Goal: Communication & Community: Answer question/provide support

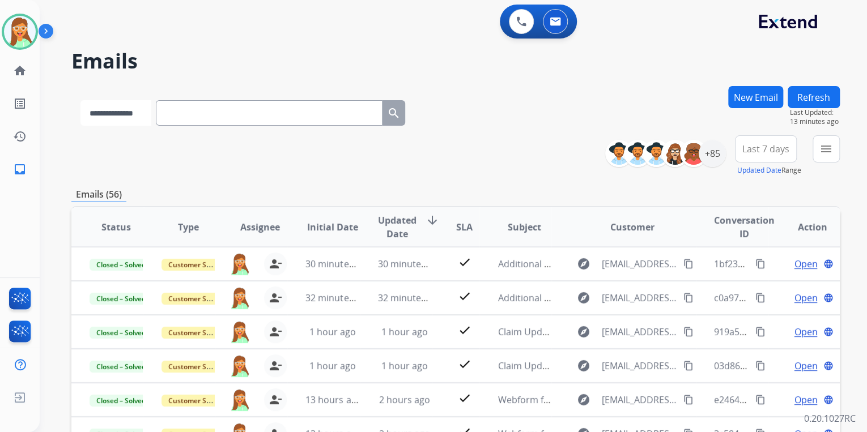
click at [137, 104] on select "**********" at bounding box center [115, 113] width 71 height 26
select select "**********"
click at [80, 100] on select "**********" at bounding box center [115, 113] width 71 height 26
click at [212, 114] on input "text" at bounding box center [270, 113] width 227 height 26
paste input "**********"
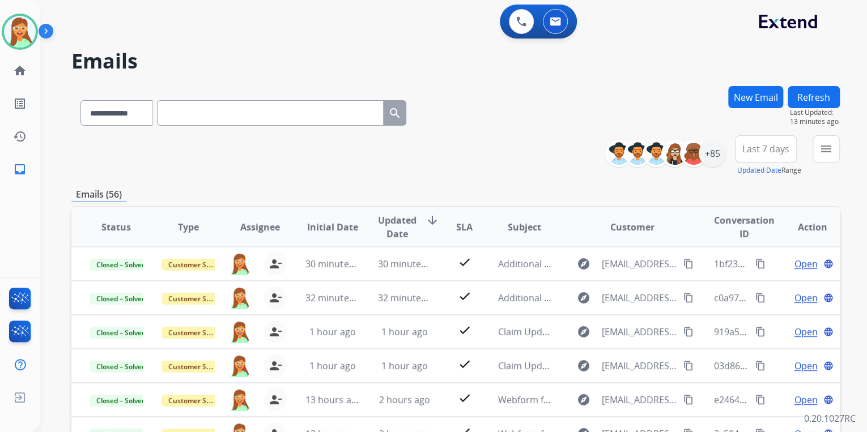
type input "**********"
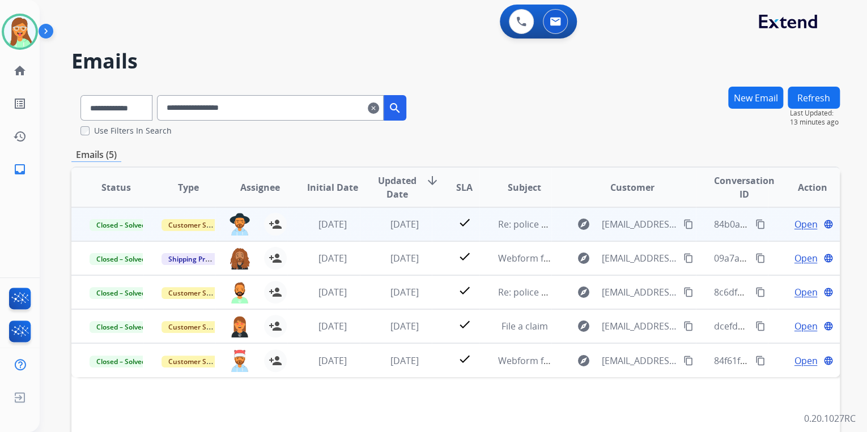
click at [797, 223] on span "Open" at bounding box center [805, 225] width 23 height 14
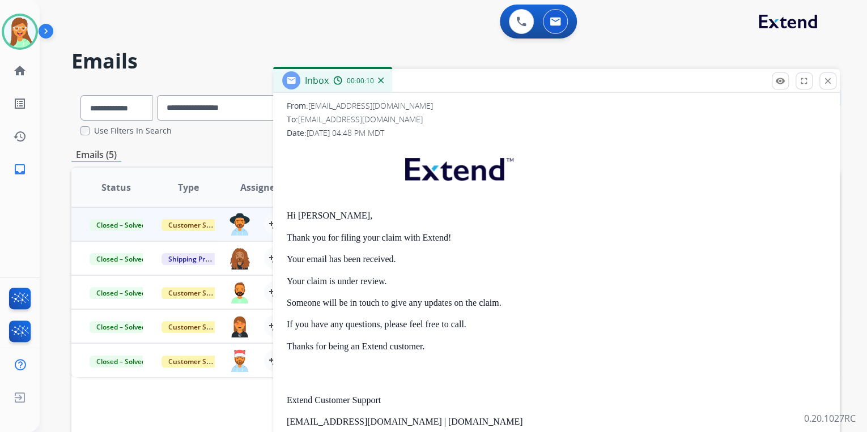
scroll to position [317, 0]
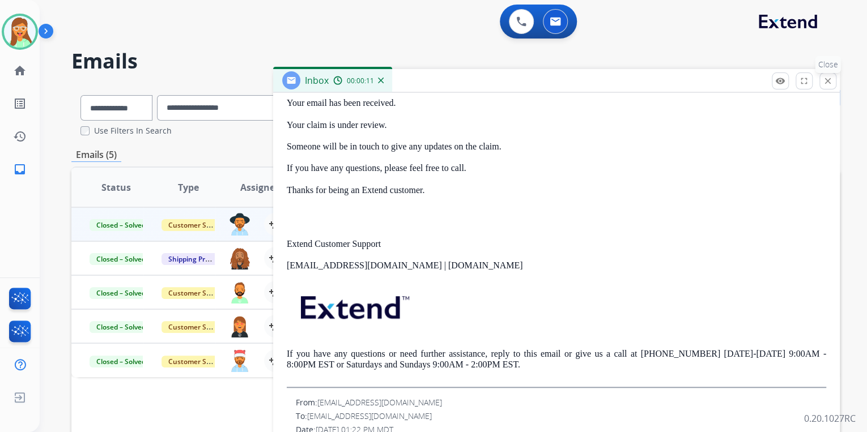
click at [825, 84] on mat-icon "close" at bounding box center [828, 81] width 10 height 10
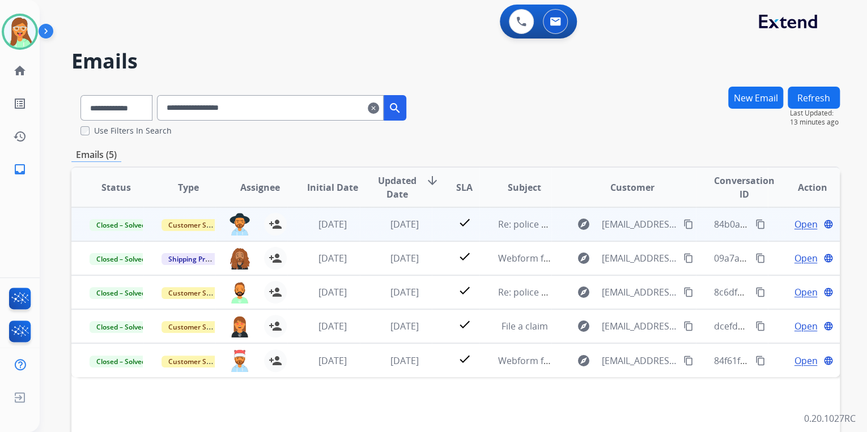
click at [799, 220] on span "Open" at bounding box center [805, 225] width 23 height 14
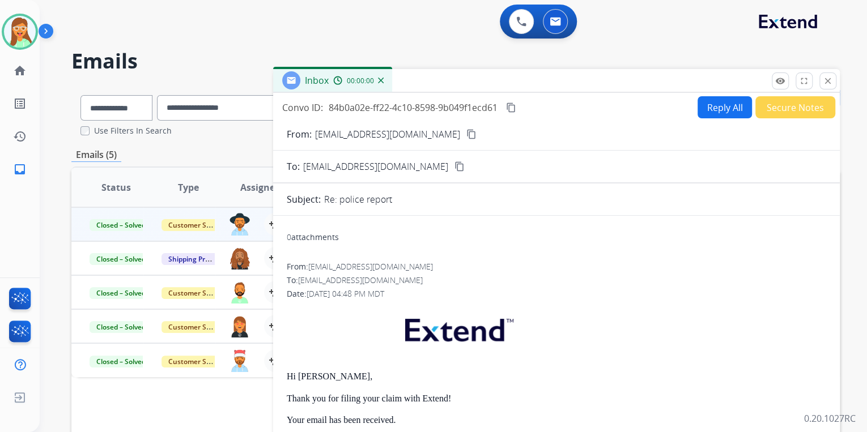
click at [721, 108] on button "Reply All" at bounding box center [725, 107] width 54 height 22
select select "**********"
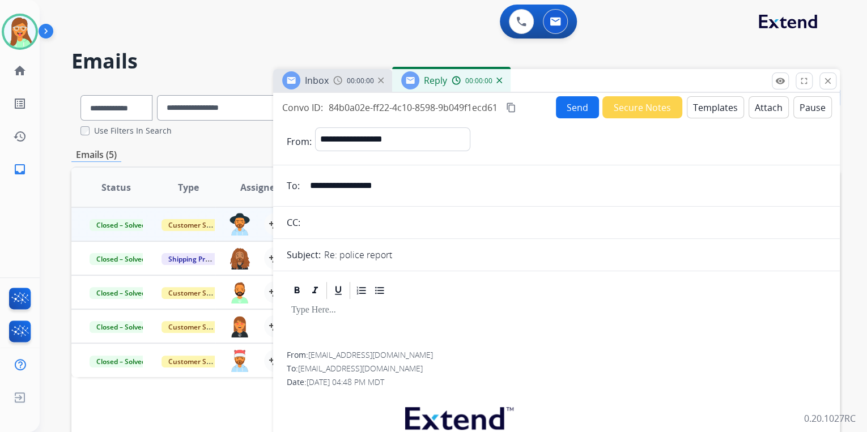
click at [721, 108] on button "Templates" at bounding box center [715, 107] width 57 height 22
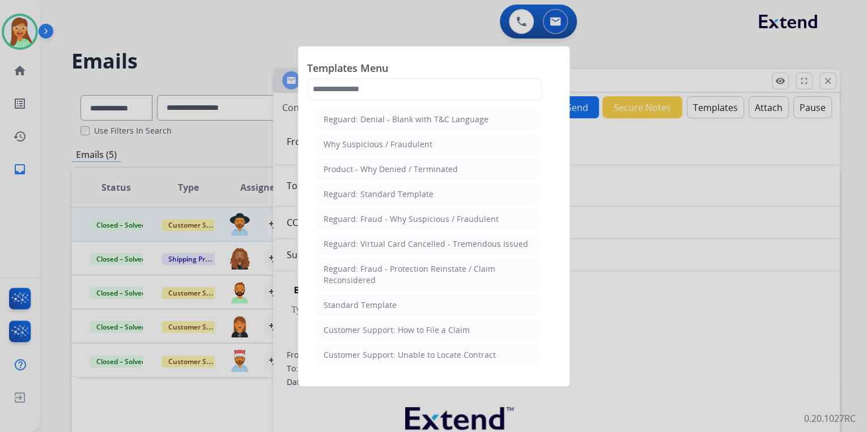
click at [379, 75] on span "Templates Menu" at bounding box center [433, 69] width 253 height 18
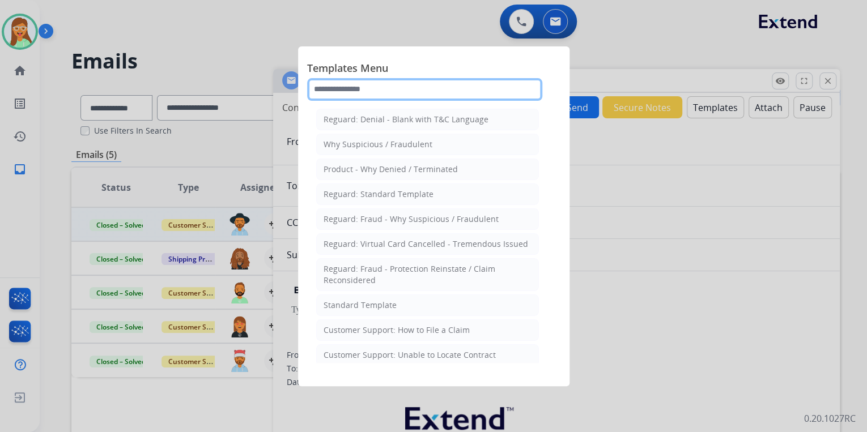
click at [389, 84] on input "text" at bounding box center [424, 89] width 235 height 23
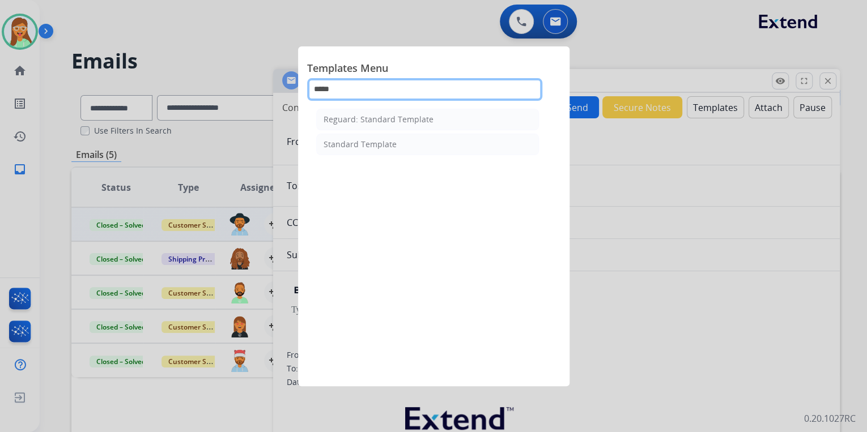
type input "******"
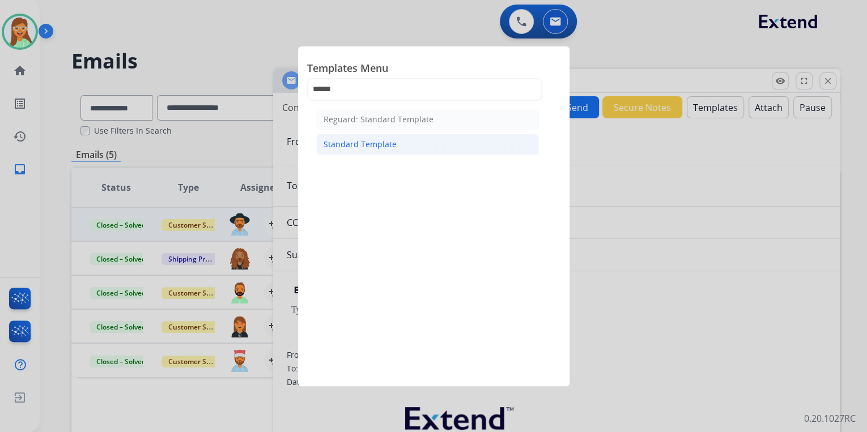
click at [409, 145] on li "Standard Template" at bounding box center [427, 145] width 223 height 22
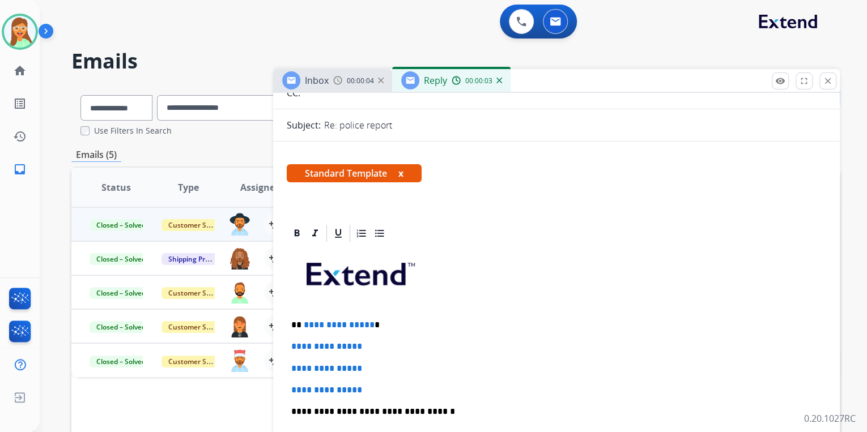
scroll to position [227, 0]
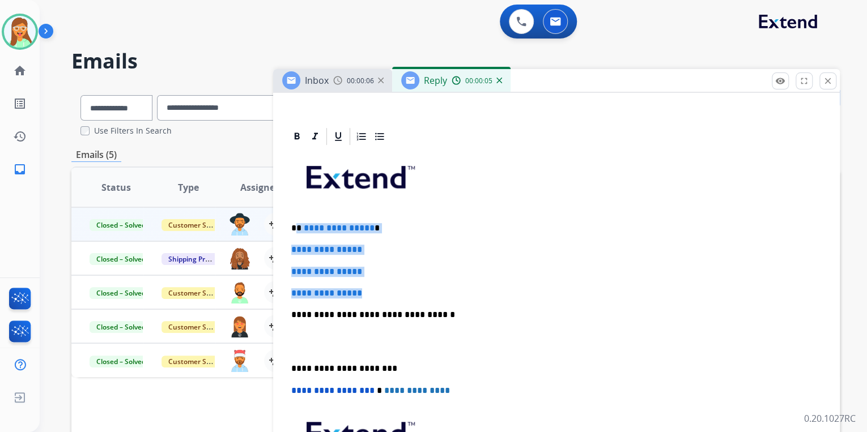
drag, startPoint x: 322, startPoint y: 263, endPoint x: 298, endPoint y: 224, distance: 46.1
click at [298, 224] on div "**********" at bounding box center [557, 342] width 540 height 390
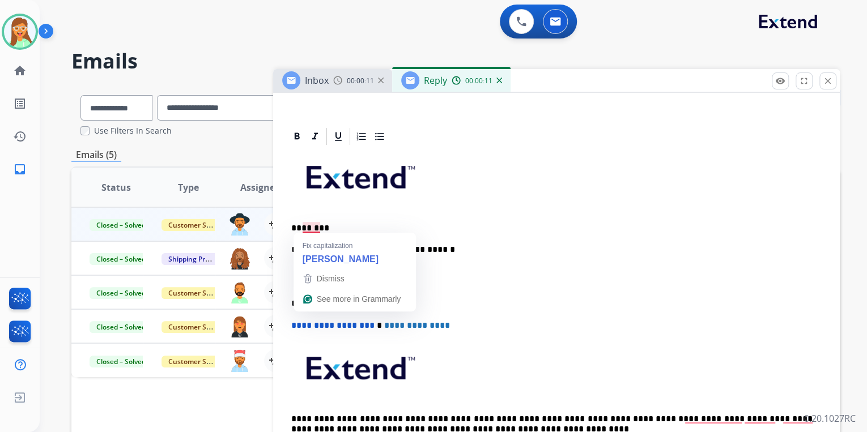
drag, startPoint x: 303, startPoint y: 227, endPoint x: 309, endPoint y: 230, distance: 7.4
click at [303, 227] on p "********" at bounding box center [551, 228] width 521 height 10
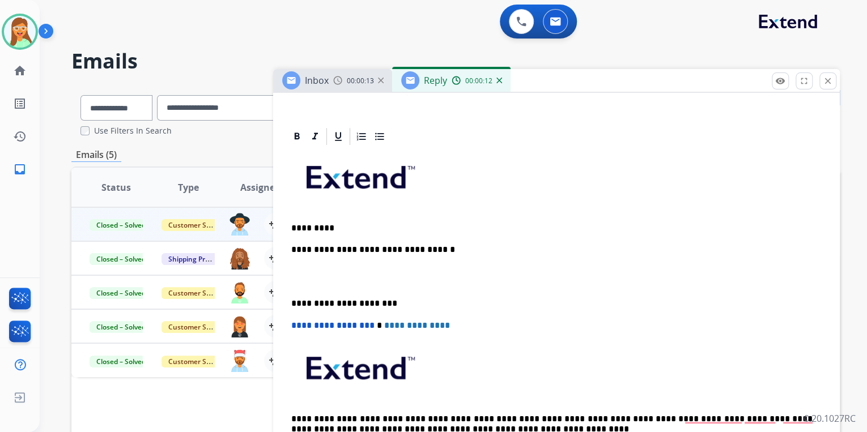
click at [347, 227] on p "*********" at bounding box center [551, 228] width 521 height 10
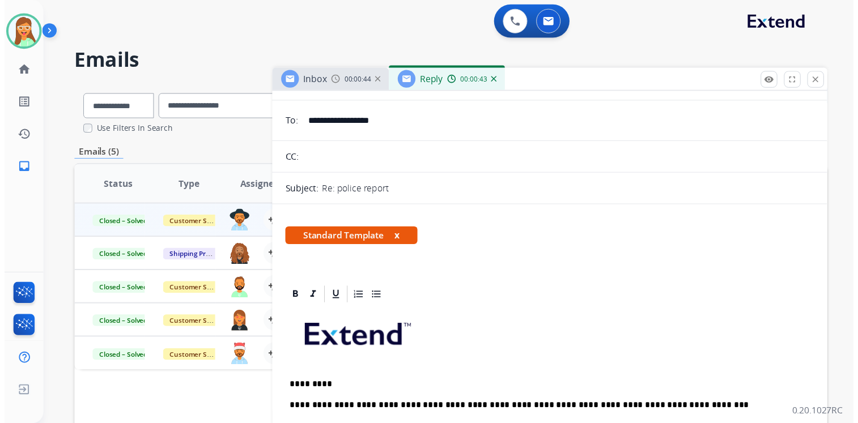
scroll to position [0, 0]
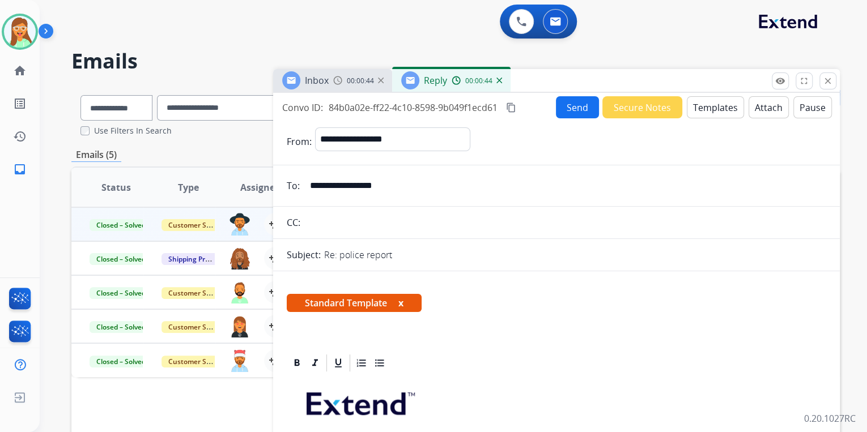
click at [576, 107] on button "Send" at bounding box center [577, 107] width 43 height 22
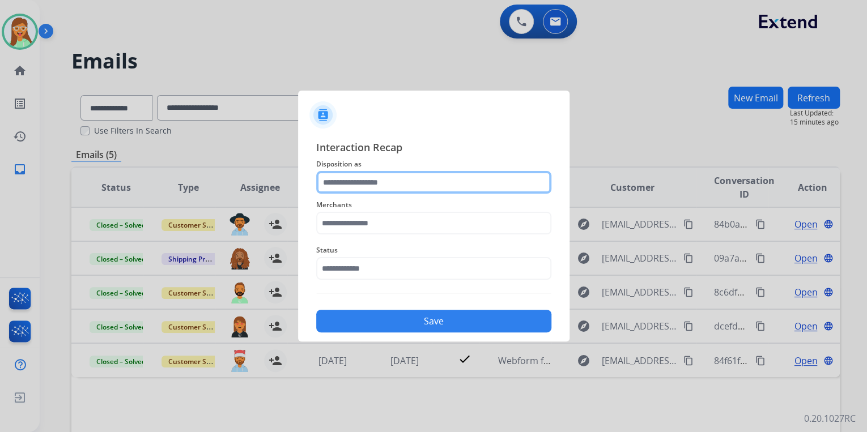
click at [423, 181] on input "text" at bounding box center [433, 182] width 235 height 23
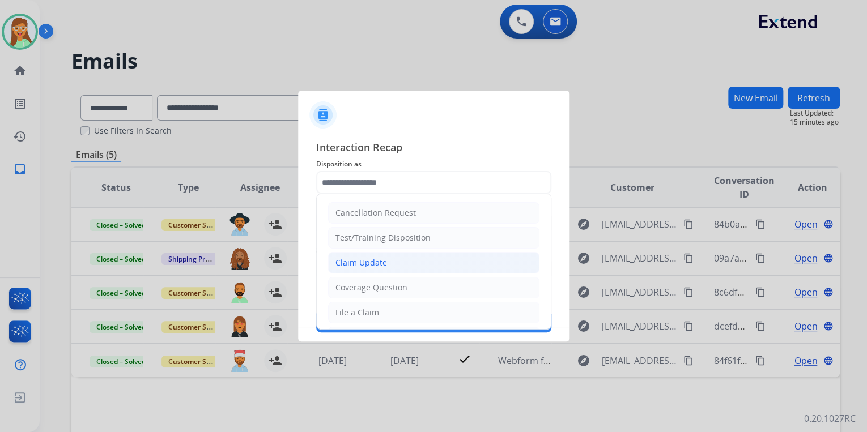
click at [400, 261] on li "Claim Update" at bounding box center [433, 263] width 211 height 22
type input "**********"
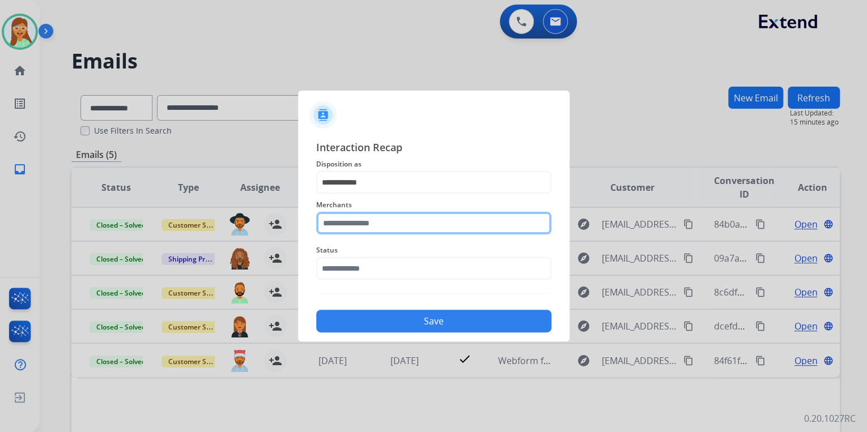
click at [381, 222] on input "text" at bounding box center [433, 223] width 235 height 23
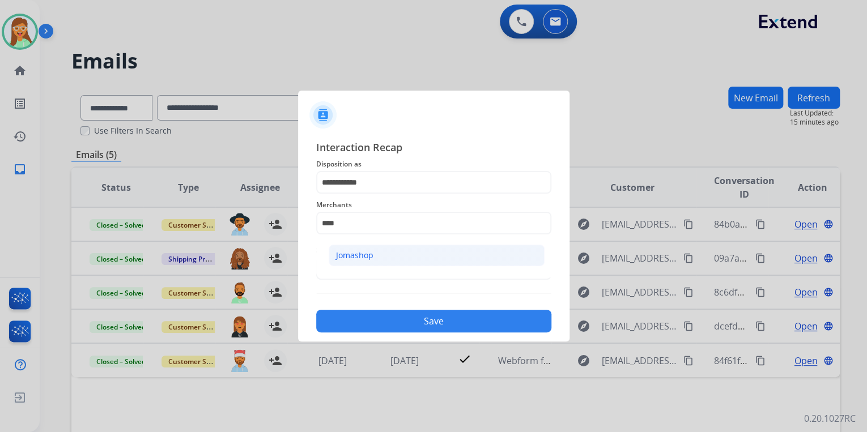
click at [410, 249] on li "Jomashop" at bounding box center [437, 256] width 216 height 22
type input "********"
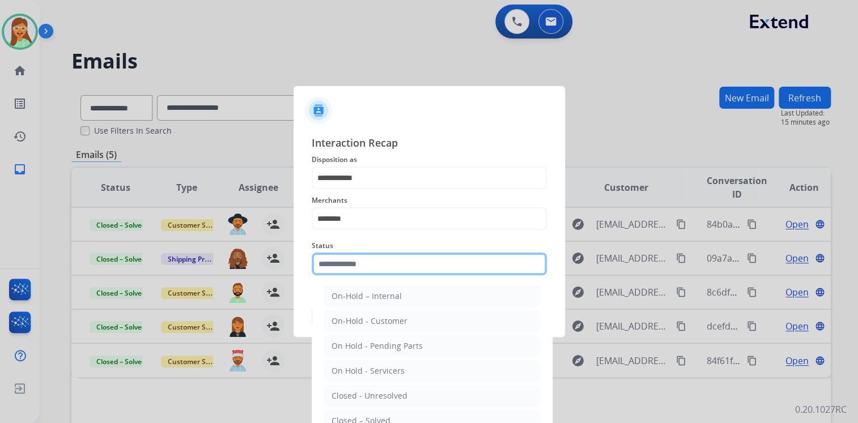
click at [404, 265] on input "text" at bounding box center [429, 264] width 235 height 23
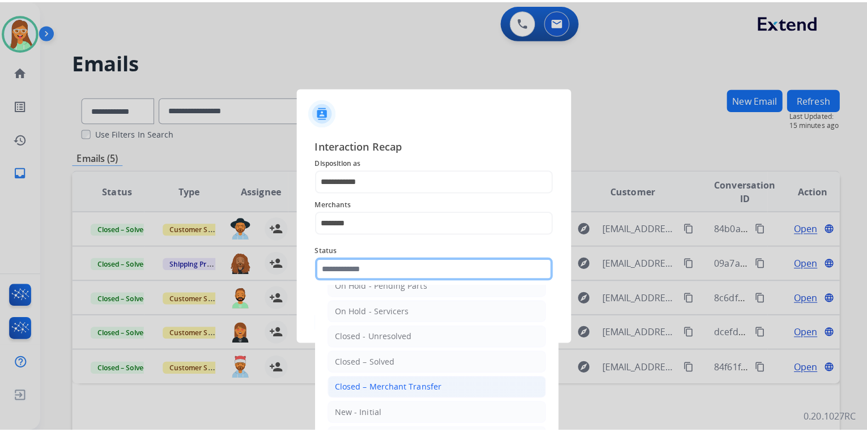
scroll to position [66, 0]
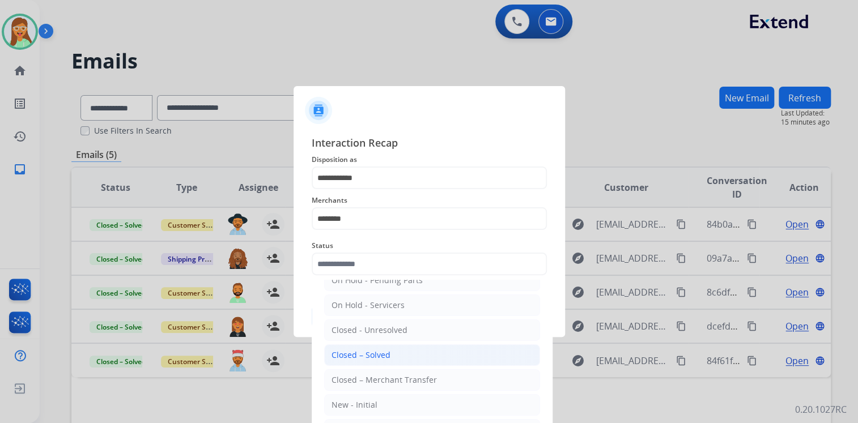
click at [404, 351] on li "Closed – Solved" at bounding box center [432, 356] width 216 height 22
type input "**********"
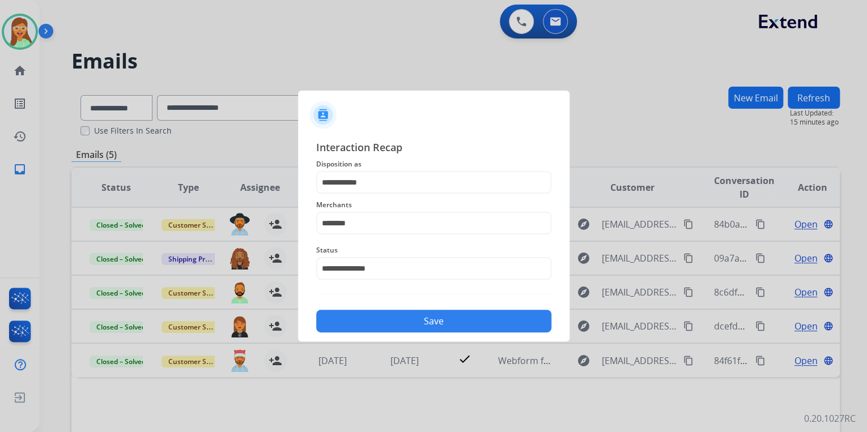
click at [417, 320] on button "Save" at bounding box center [433, 321] width 235 height 23
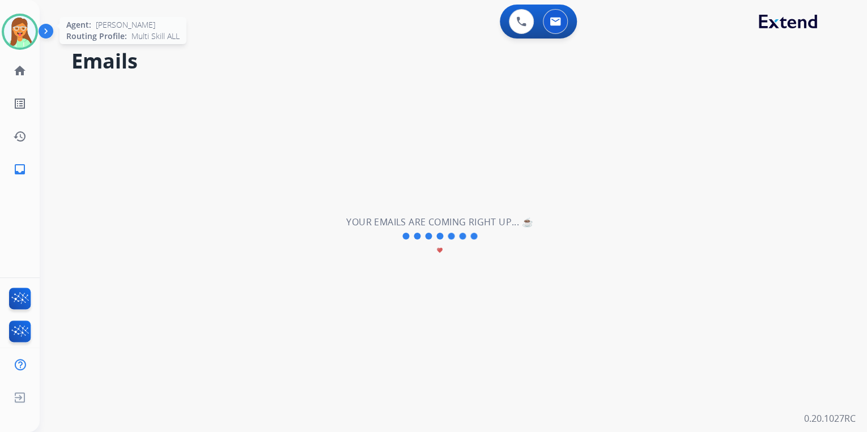
click at [19, 34] on img at bounding box center [20, 32] width 32 height 32
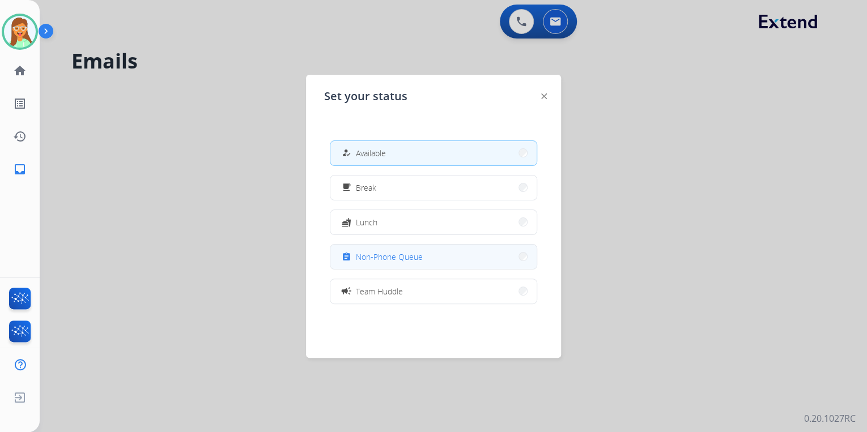
click at [377, 258] on span "Non-Phone Queue" at bounding box center [389, 257] width 67 height 12
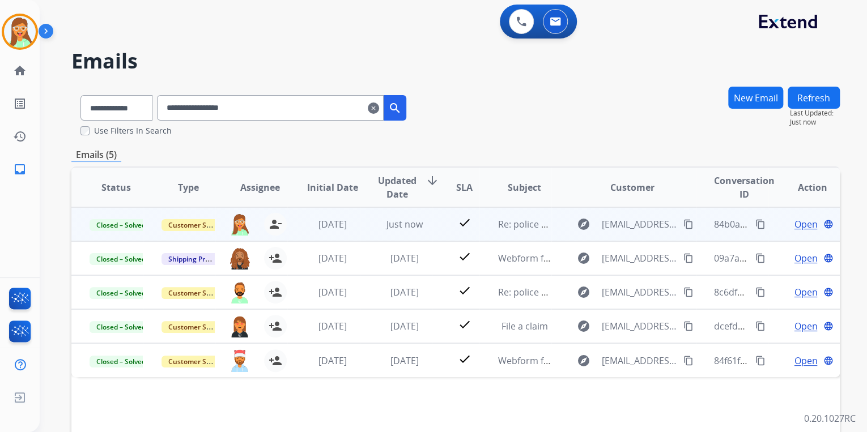
click at [756, 219] on mat-icon "content_copy" at bounding box center [761, 224] width 10 height 10
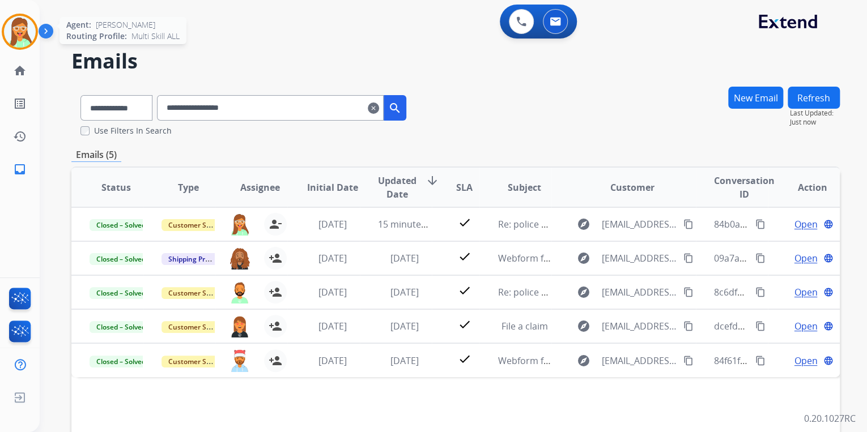
click at [16, 32] on img at bounding box center [20, 32] width 32 height 32
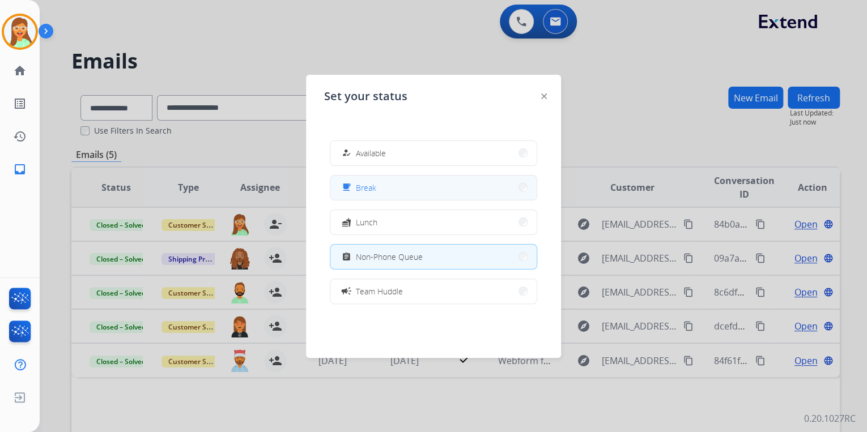
click at [380, 193] on button "free_breakfast Break" at bounding box center [433, 188] width 206 height 24
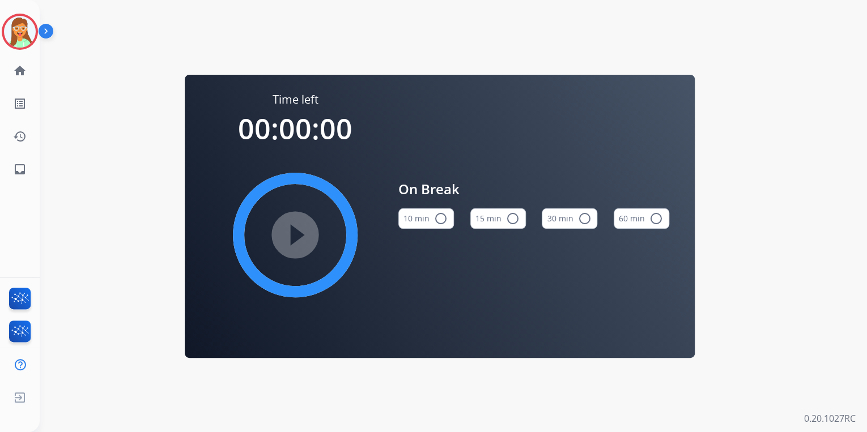
click at [503, 219] on button "15 min radio_button_unchecked" at bounding box center [498, 219] width 56 height 20
click at [329, 235] on div "play_circle_filled" at bounding box center [295, 235] width 170 height 170
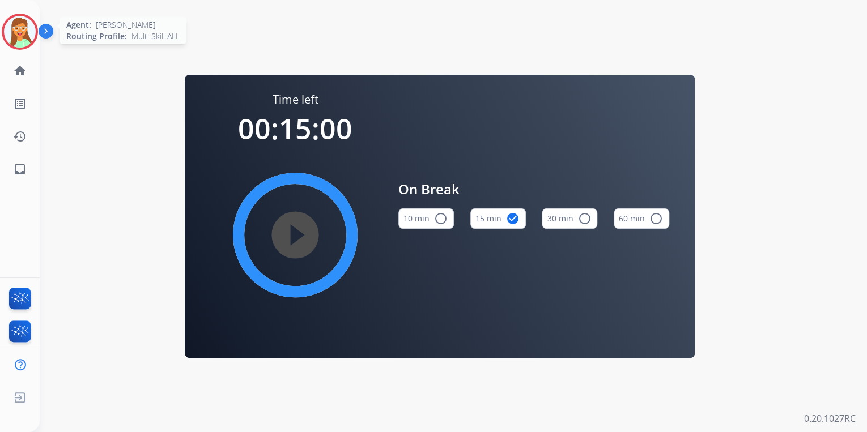
click at [18, 34] on img at bounding box center [20, 32] width 32 height 32
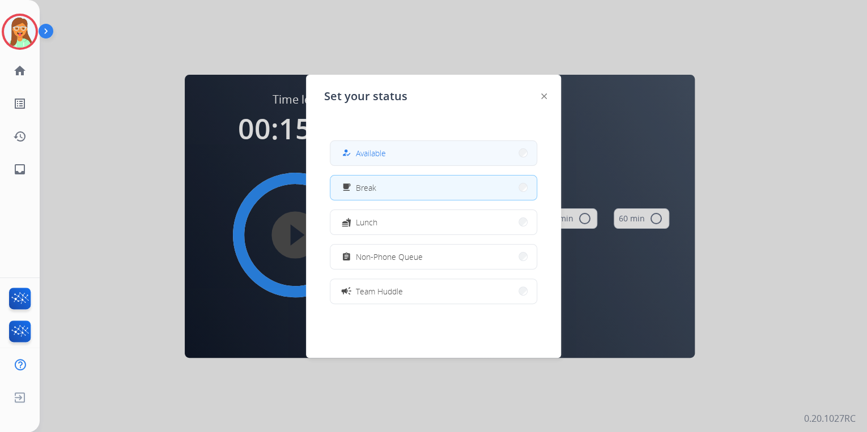
click at [425, 151] on button "how_to_reg Available" at bounding box center [433, 153] width 206 height 24
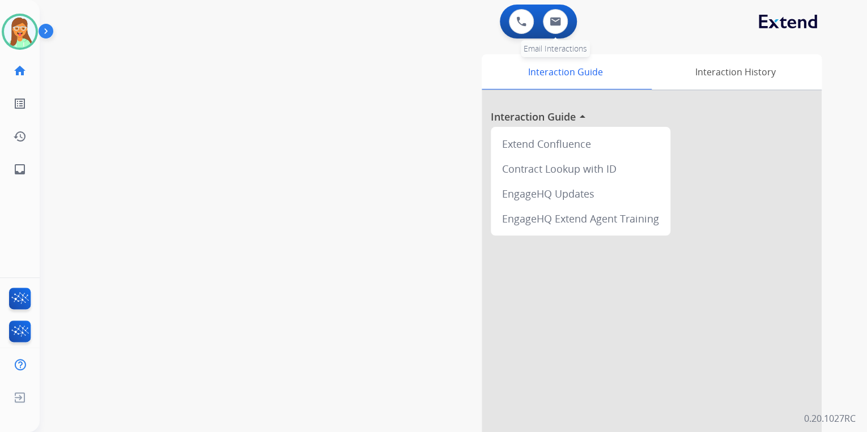
click at [568, 22] on div "0 Email Interactions" at bounding box center [555, 21] width 34 height 25
click at [562, 19] on button at bounding box center [555, 21] width 25 height 25
select select "**********"
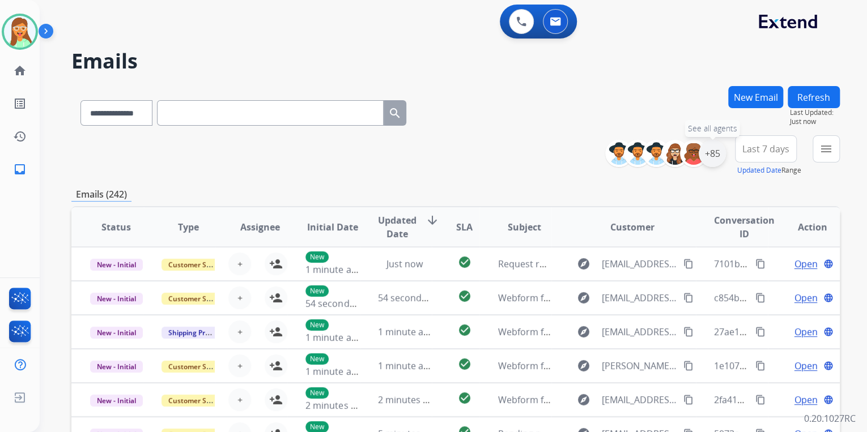
click at [712, 152] on div "+85" at bounding box center [712, 153] width 27 height 27
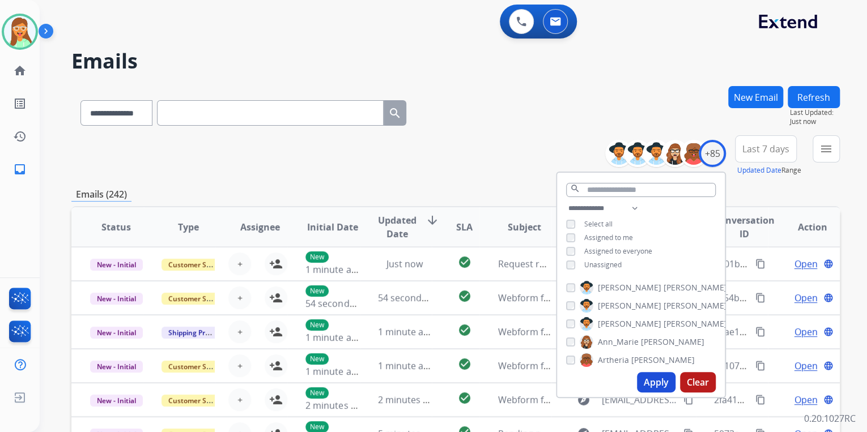
click at [658, 383] on button "Apply" at bounding box center [656, 382] width 39 height 20
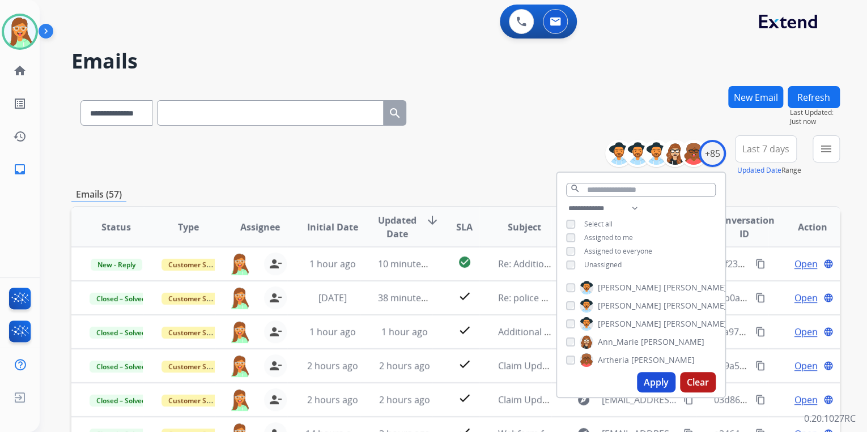
click at [521, 133] on div "**********" at bounding box center [455, 110] width 769 height 49
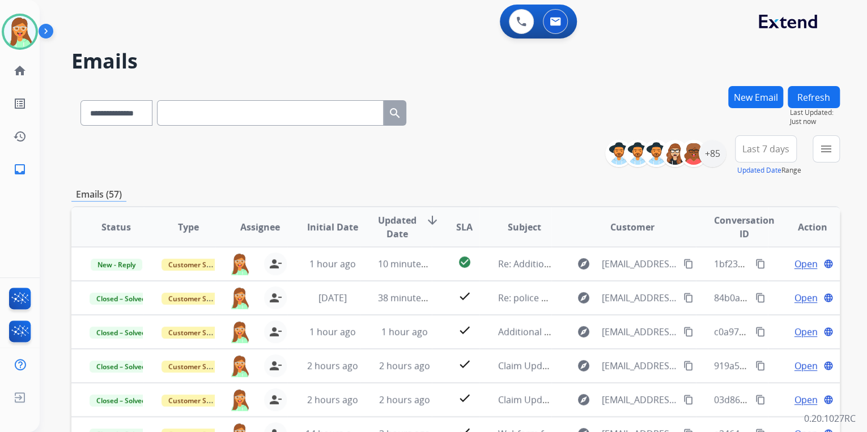
scroll to position [91, 0]
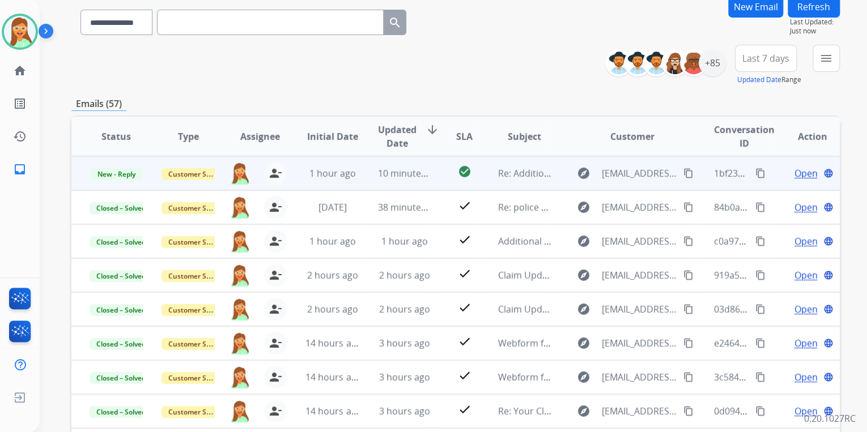
click at [684, 172] on mat-icon "content_copy" at bounding box center [689, 173] width 10 height 10
click at [794, 171] on span "Open" at bounding box center [805, 174] width 23 height 14
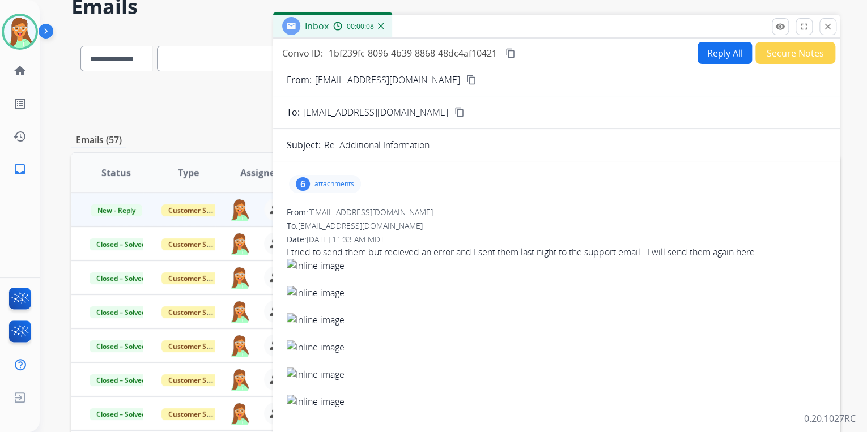
scroll to position [45, 0]
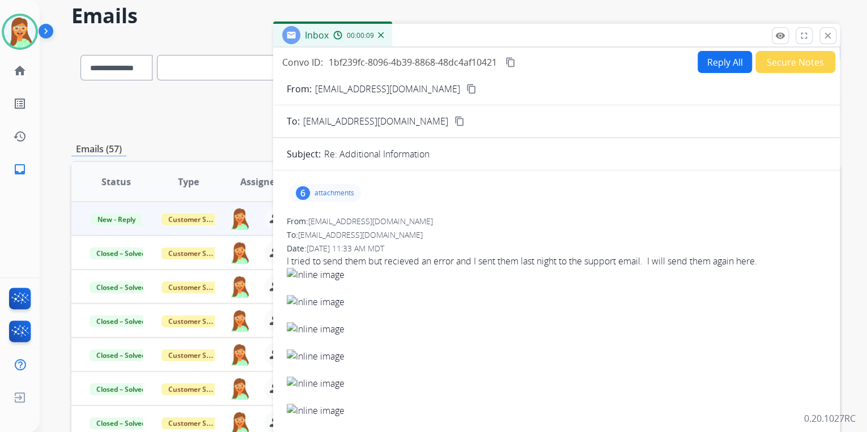
click at [328, 189] on p "attachments" at bounding box center [335, 193] width 40 height 9
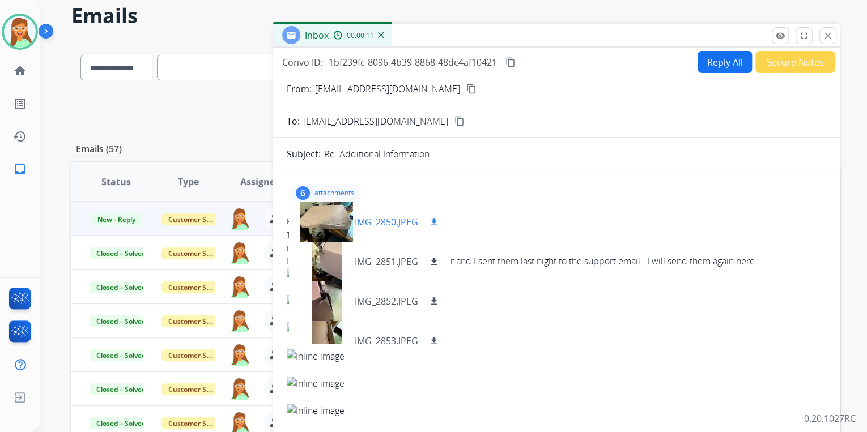
click at [328, 225] on div at bounding box center [326, 222] width 57 height 40
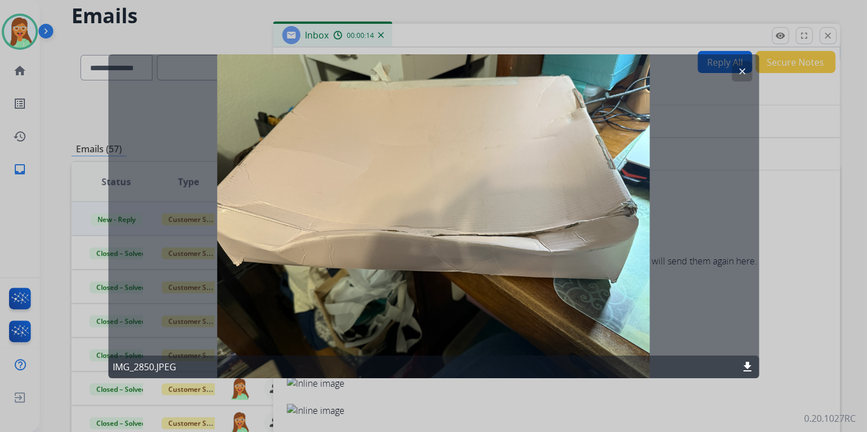
click at [739, 65] on button "clear" at bounding box center [742, 71] width 20 height 20
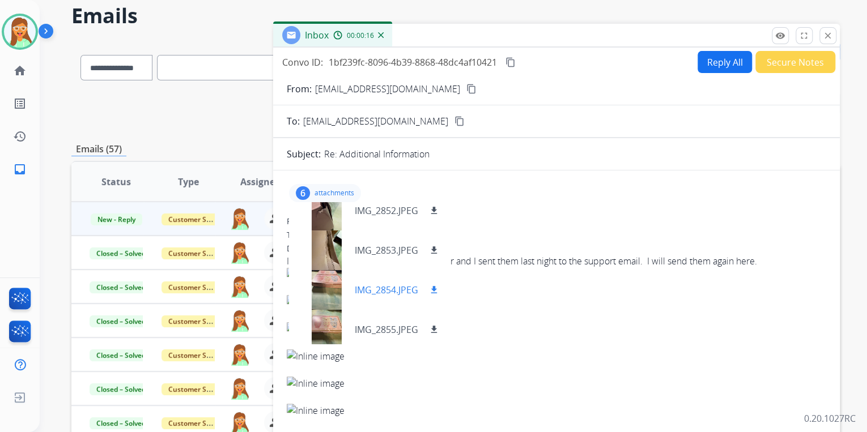
scroll to position [96, 0]
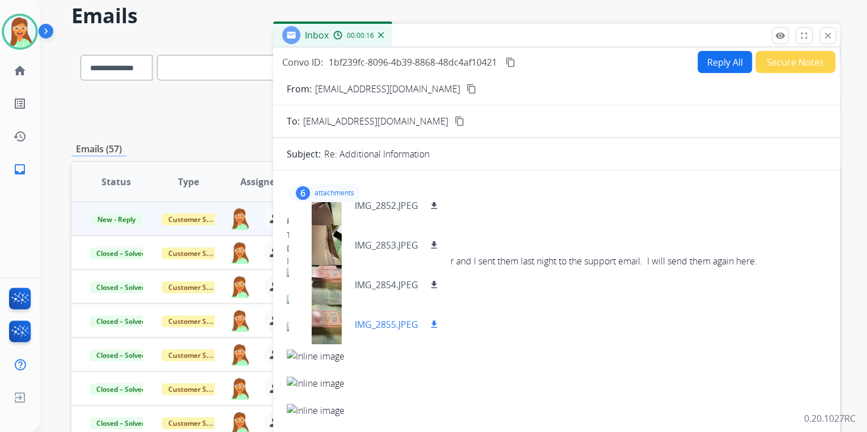
click at [324, 318] on div at bounding box center [326, 325] width 57 height 40
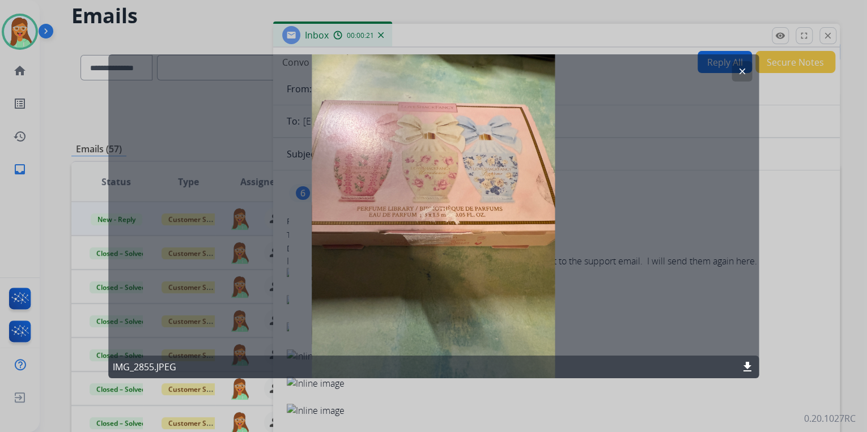
click at [737, 73] on mat-icon "clear" at bounding box center [742, 71] width 10 height 10
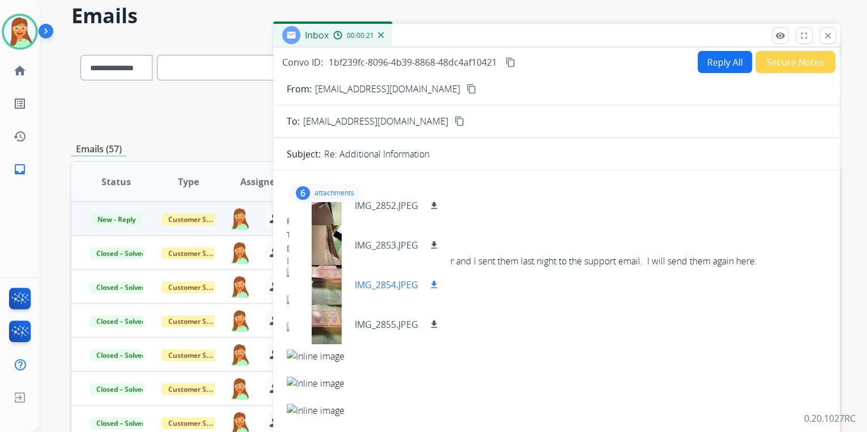
click at [330, 278] on div at bounding box center [326, 285] width 57 height 40
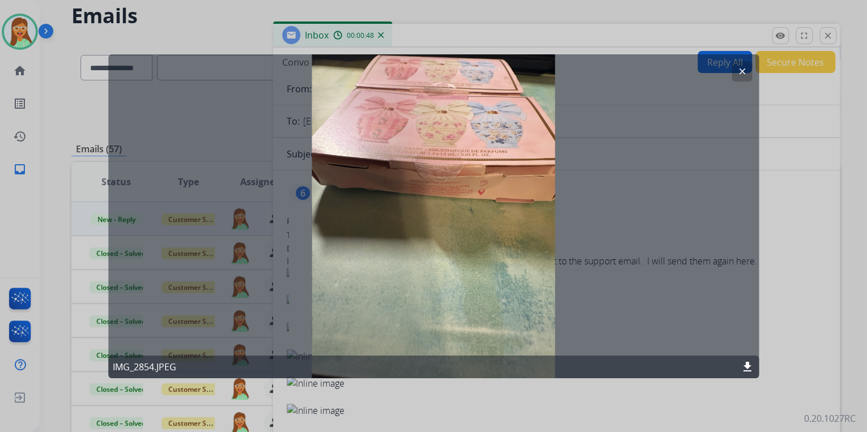
click at [749, 65] on button "clear" at bounding box center [742, 71] width 20 height 20
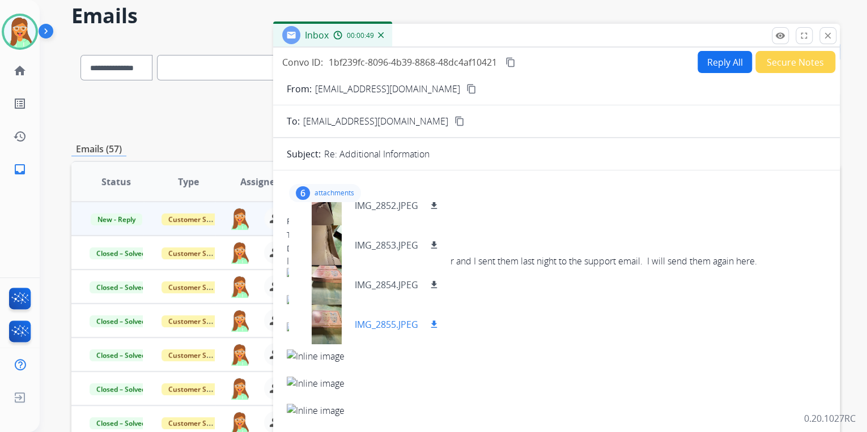
click at [323, 306] on div at bounding box center [326, 325] width 57 height 40
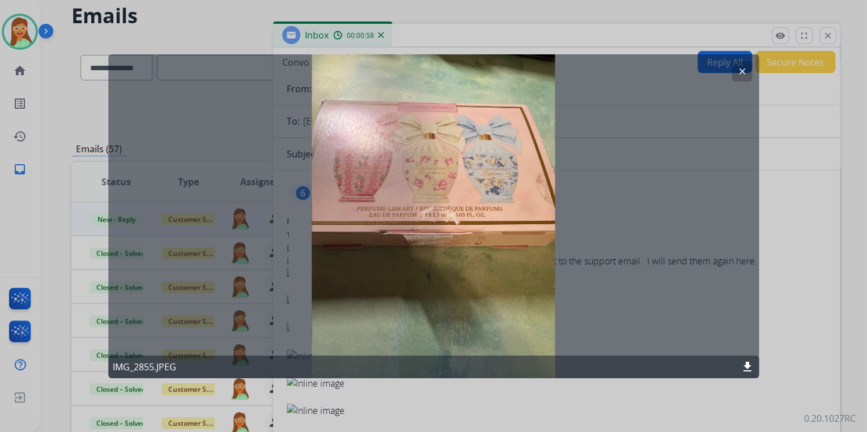
click at [741, 73] on mat-icon "clear" at bounding box center [742, 71] width 10 height 10
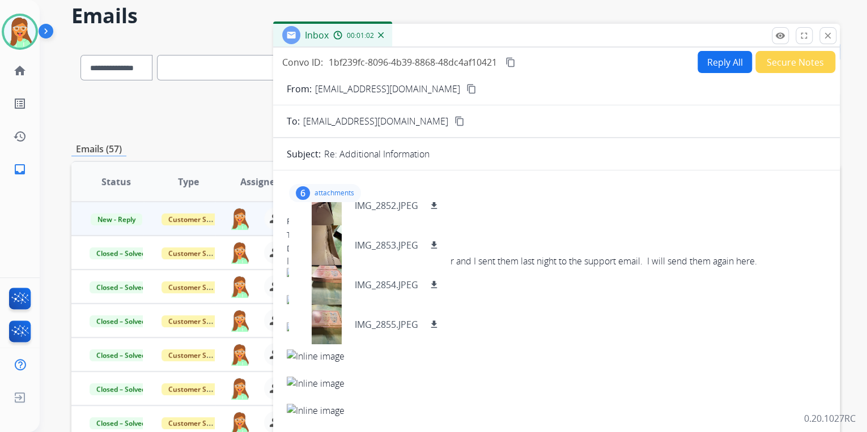
click at [578, 33] on div "Inbox 00:01:02" at bounding box center [556, 36] width 567 height 24
click at [583, 6] on h2 "Emails" at bounding box center [455, 16] width 769 height 23
click at [346, 189] on p "attachments" at bounding box center [335, 193] width 40 height 9
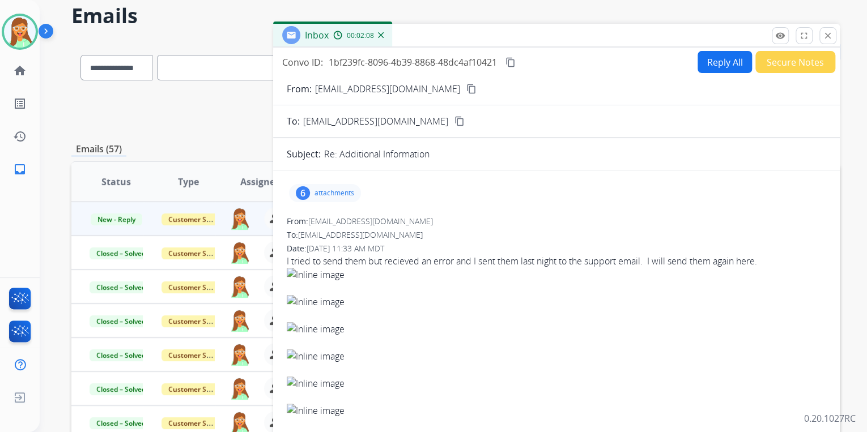
drag, startPoint x: 501, startPoint y: 63, endPoint x: 511, endPoint y: 63, distance: 9.6
click at [511, 63] on div "Convo ID: 1bf239fc-8096-4b39-8868-48dc4af10421 content_copy" at bounding box center [399, 63] width 235 height 14
click at [510, 62] on mat-icon "content_copy" at bounding box center [511, 62] width 10 height 10
click at [725, 54] on button "Reply All" at bounding box center [725, 62] width 54 height 22
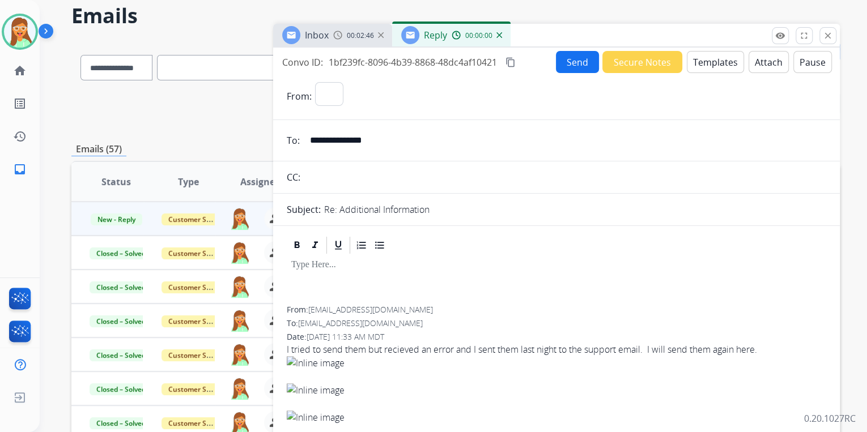
select select "**********"
click at [727, 58] on button "Templates" at bounding box center [715, 62] width 57 height 22
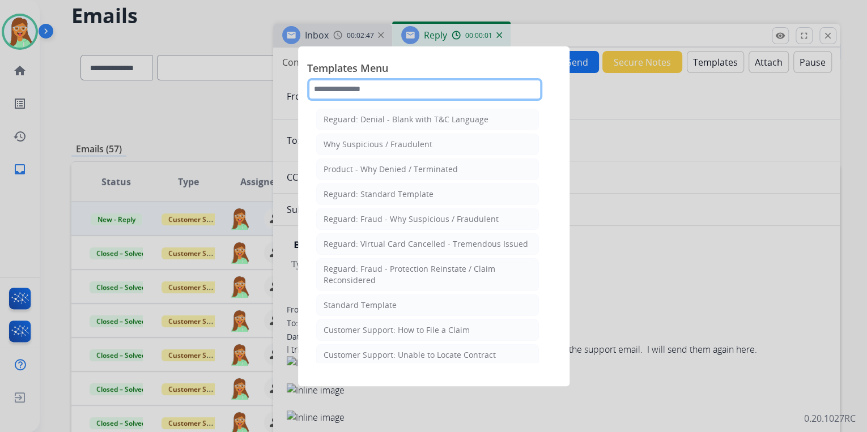
click at [424, 83] on input "text" at bounding box center [424, 89] width 235 height 23
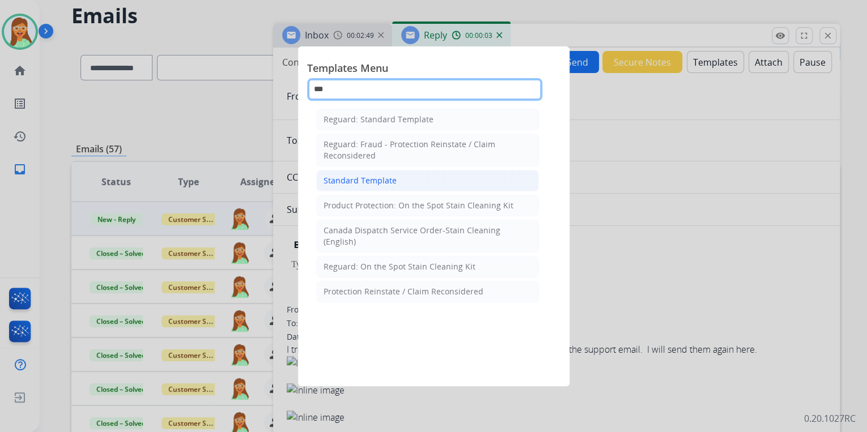
type input "***"
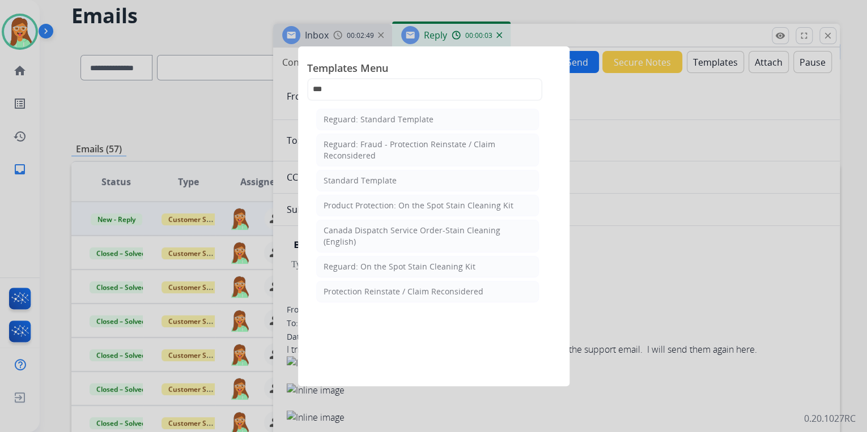
drag, startPoint x: 409, startPoint y: 169, endPoint x: 415, endPoint y: 190, distance: 22.3
click at [409, 170] on li "Standard Template" at bounding box center [427, 181] width 223 height 22
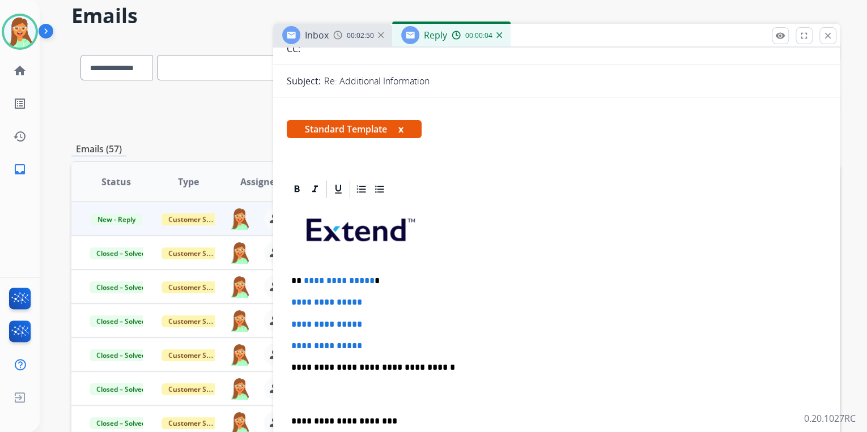
scroll to position [317, 0]
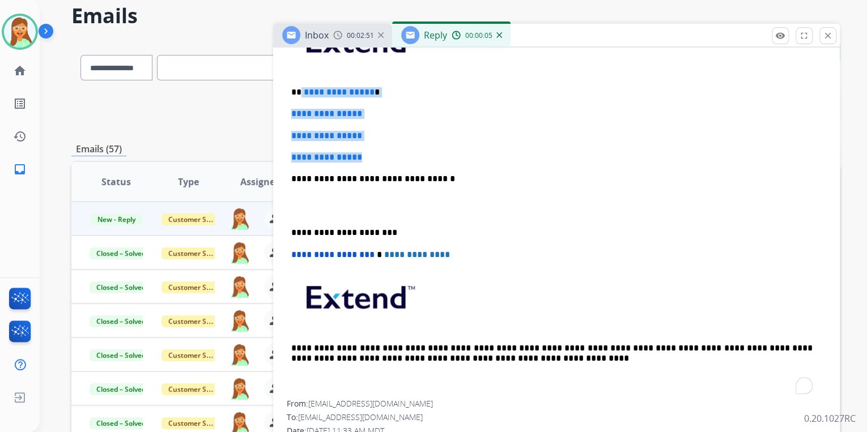
click at [300, 84] on div "**********" at bounding box center [557, 206] width 540 height 390
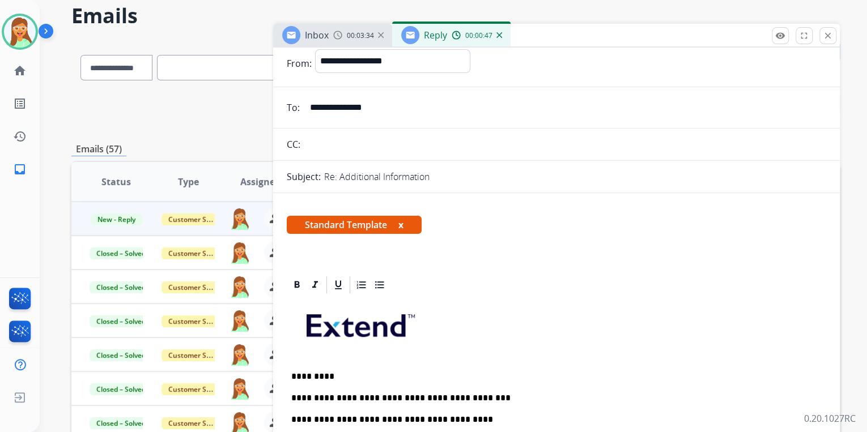
scroll to position [0, 0]
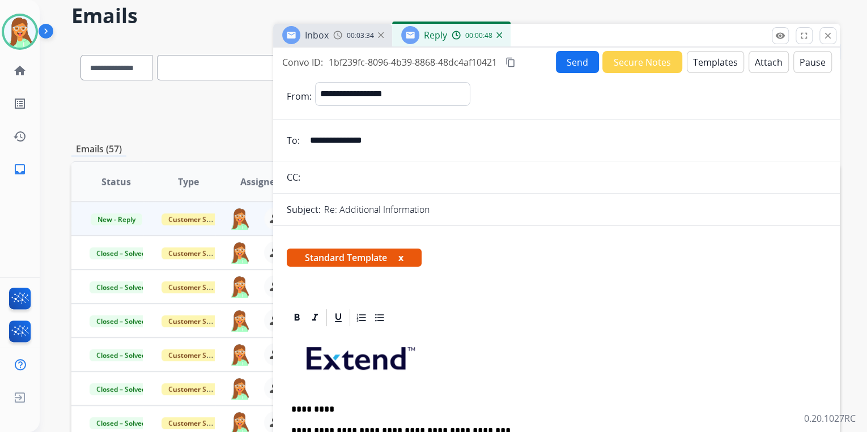
click at [579, 68] on button "Send" at bounding box center [577, 62] width 43 height 22
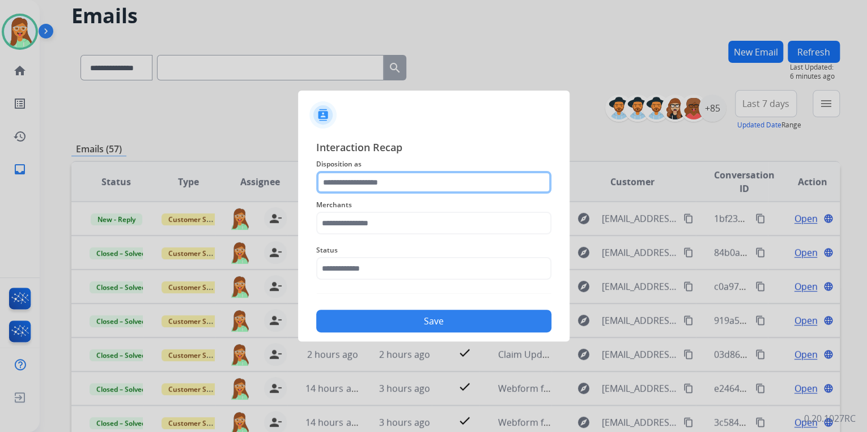
click at [390, 181] on input "text" at bounding box center [433, 182] width 235 height 23
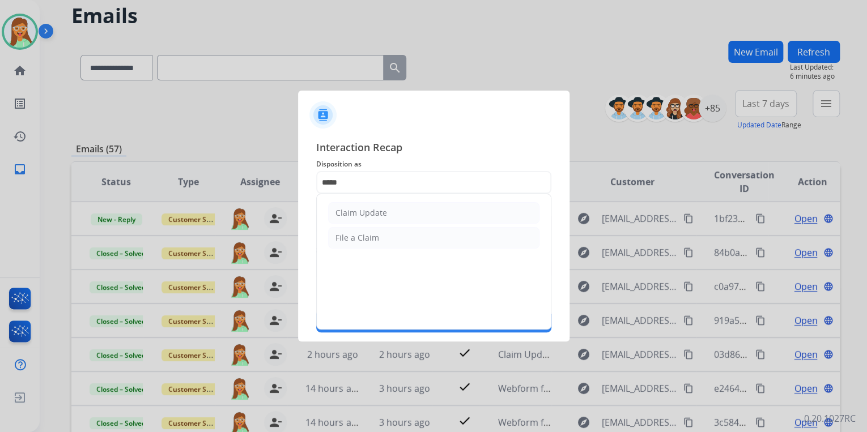
click at [405, 212] on li "Claim Update" at bounding box center [433, 213] width 211 height 22
type input "**********"
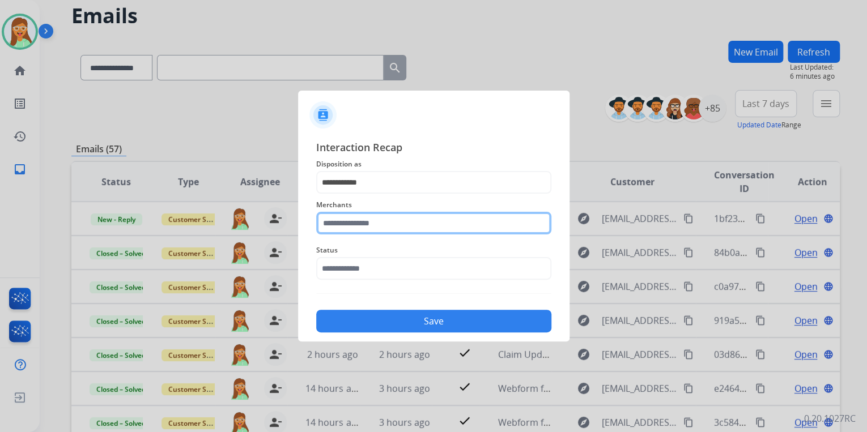
click at [403, 218] on input "text" at bounding box center [433, 223] width 235 height 23
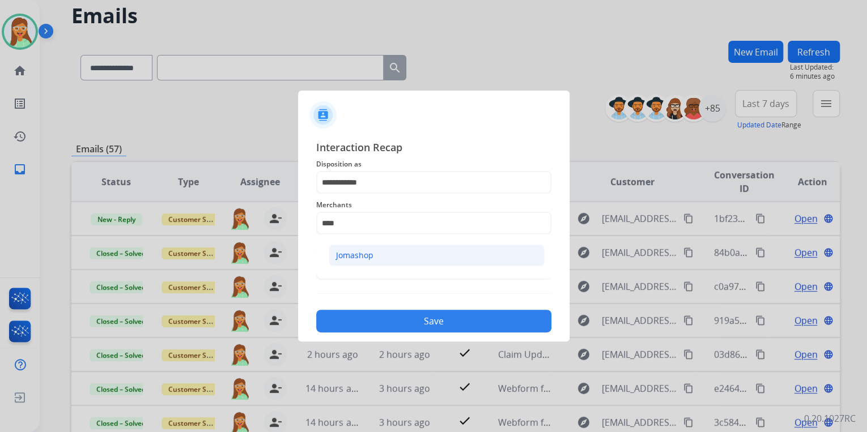
click at [401, 261] on li "Jomashop" at bounding box center [437, 256] width 216 height 22
type input "********"
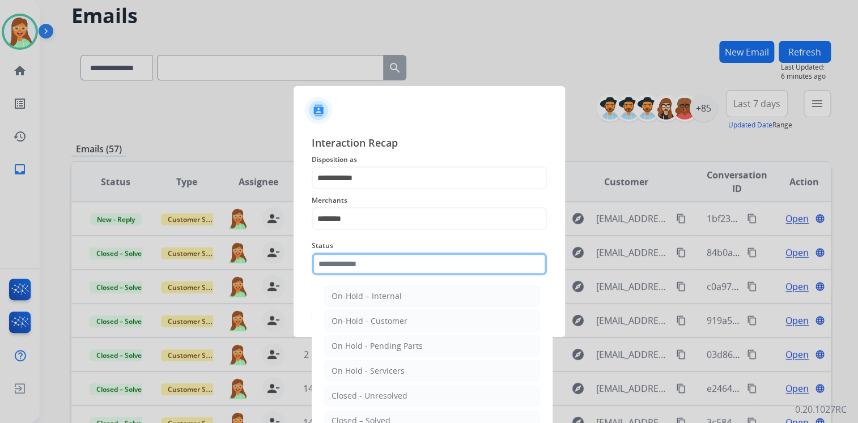
click at [402, 264] on input "text" at bounding box center [429, 264] width 235 height 23
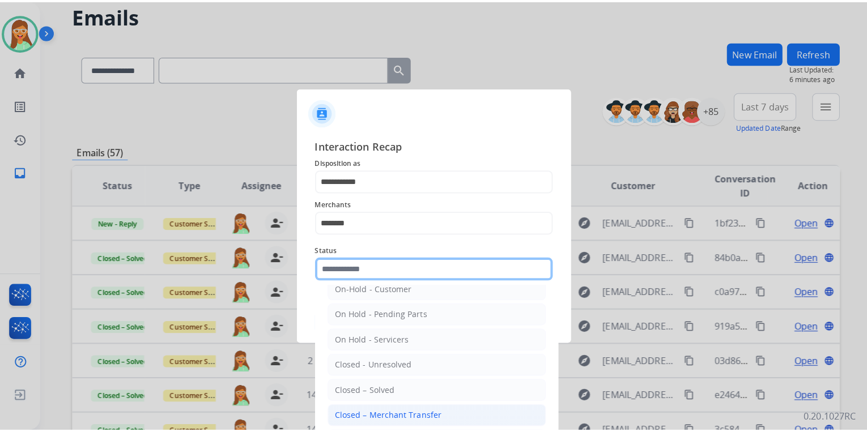
scroll to position [66, 0]
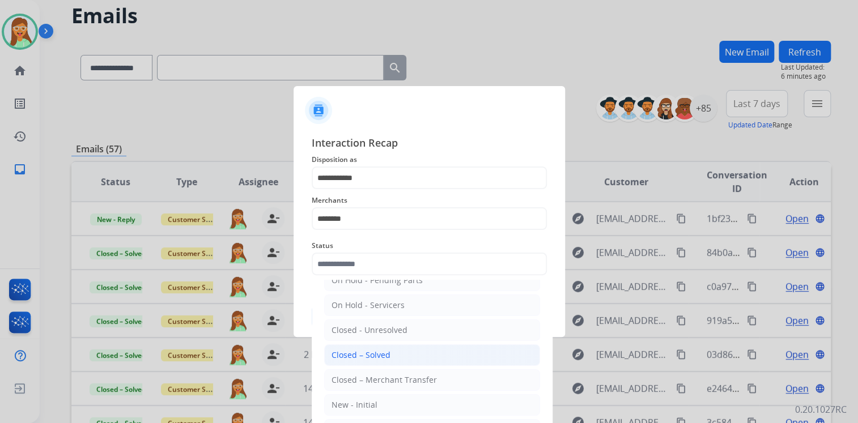
click at [422, 354] on li "Closed – Solved" at bounding box center [432, 356] width 216 height 22
type input "**********"
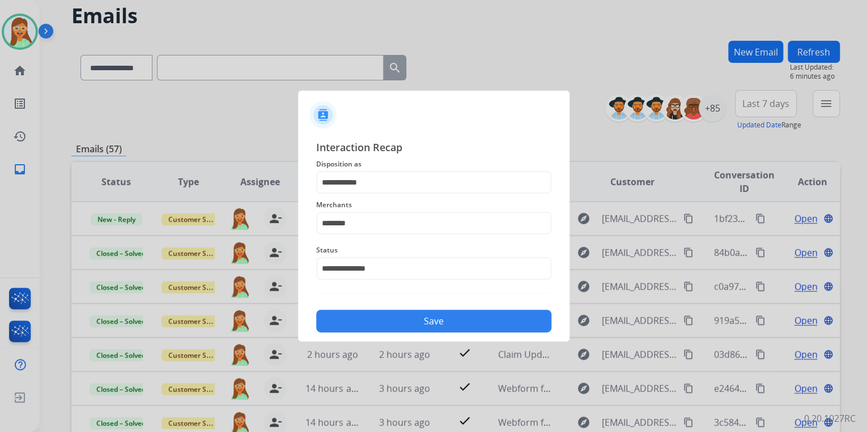
click at [431, 318] on button "Save" at bounding box center [433, 321] width 235 height 23
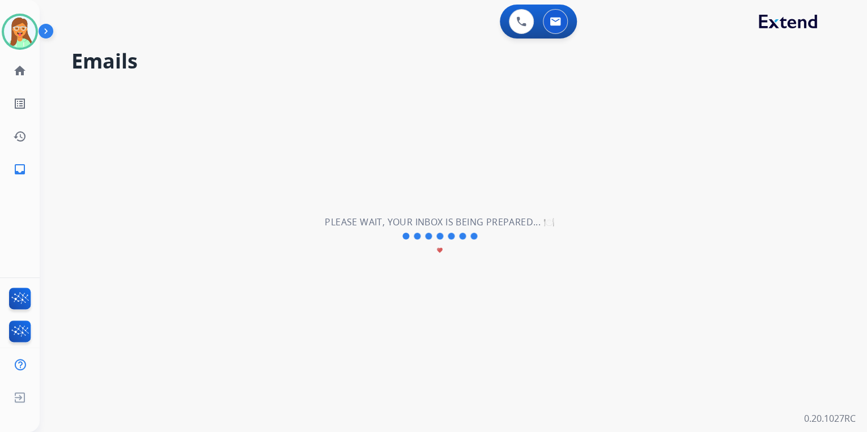
scroll to position [0, 0]
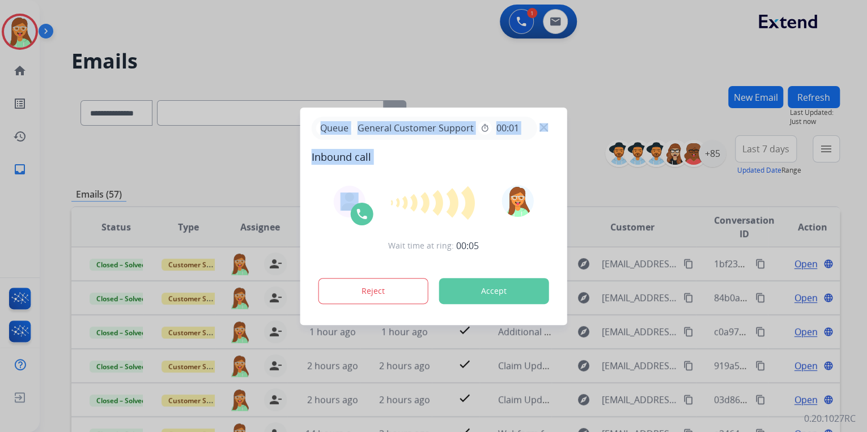
drag, startPoint x: 25, startPoint y: 21, endPoint x: 329, endPoint y: 175, distance: 340.4
click at [329, 175] on div "Queue General Customer Support timer 00:01 Inbound call Wait time at ring: 00:0…" at bounding box center [433, 216] width 867 height 432
click at [164, 63] on div at bounding box center [433, 216] width 867 height 432
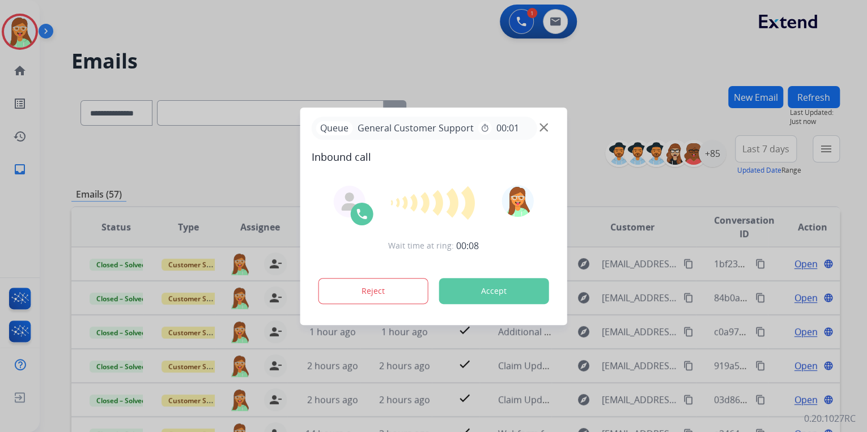
click at [120, 84] on div at bounding box center [433, 216] width 867 height 432
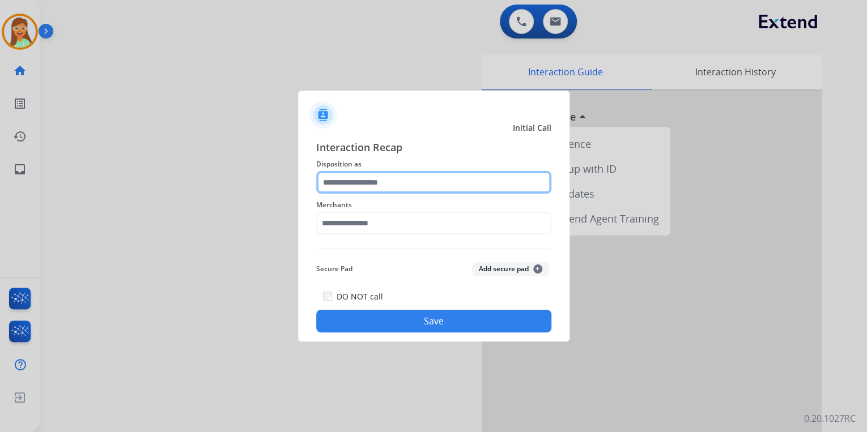
click at [349, 188] on input "text" at bounding box center [433, 182] width 235 height 23
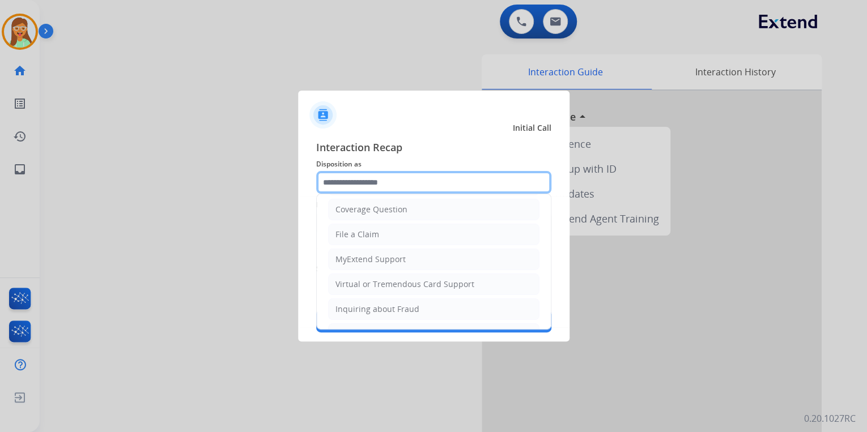
scroll to position [173, 0]
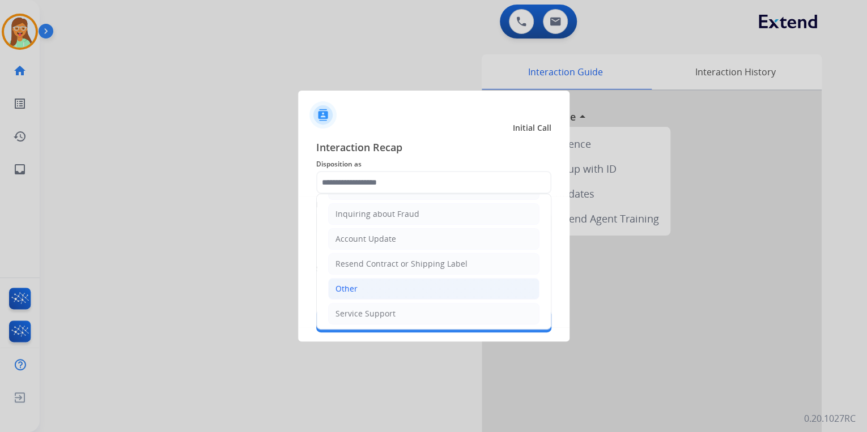
click at [424, 281] on li "Other" at bounding box center [433, 289] width 211 height 22
type input "*****"
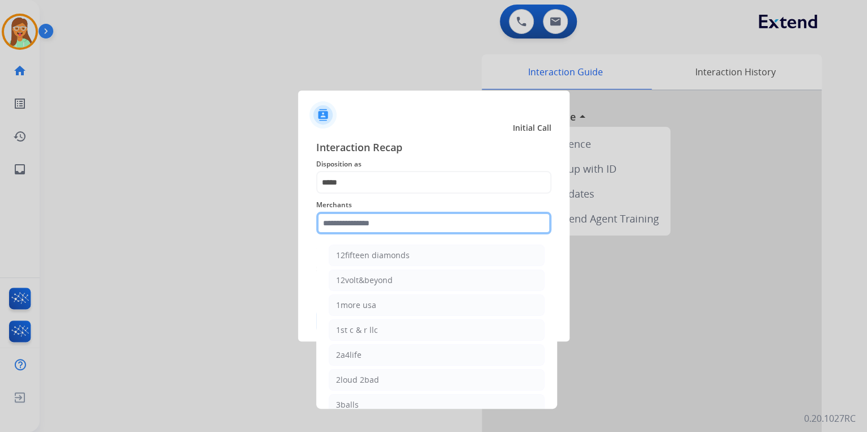
click at [418, 226] on input "text" at bounding box center [433, 223] width 235 height 23
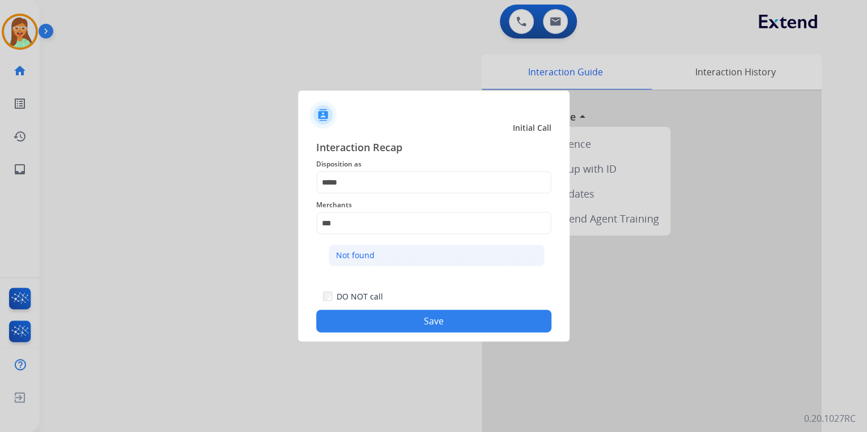
click at [401, 254] on li "Not found" at bounding box center [437, 256] width 216 height 22
type input "*********"
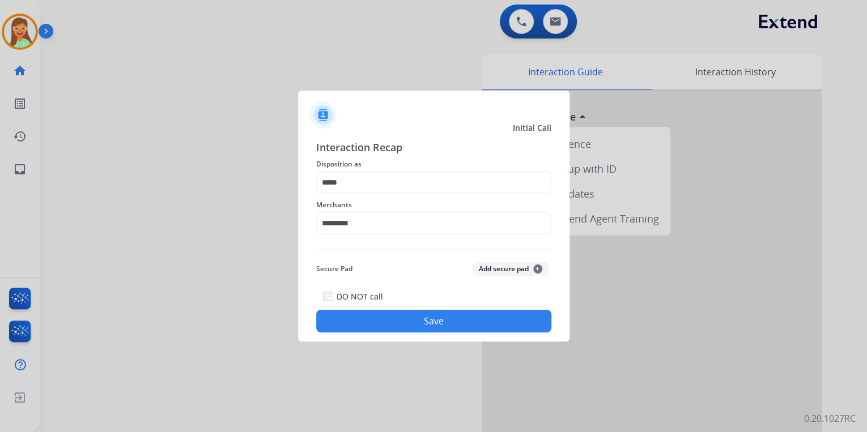
click at [429, 317] on button "Save" at bounding box center [433, 321] width 235 height 23
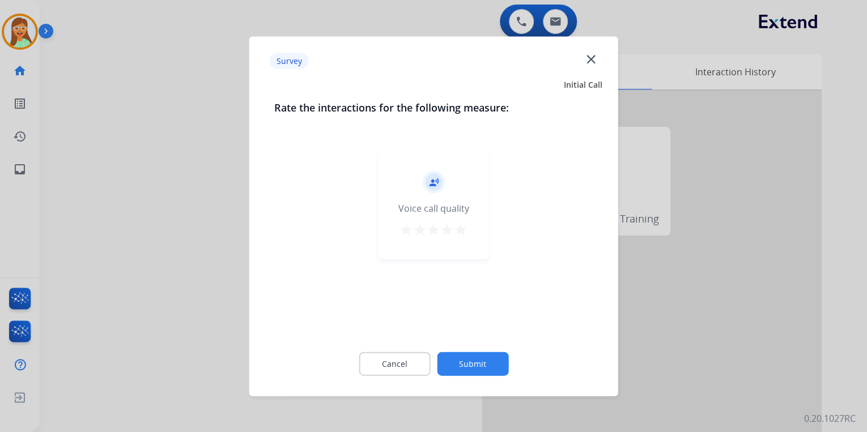
click at [595, 61] on mat-icon "close" at bounding box center [590, 59] width 15 height 15
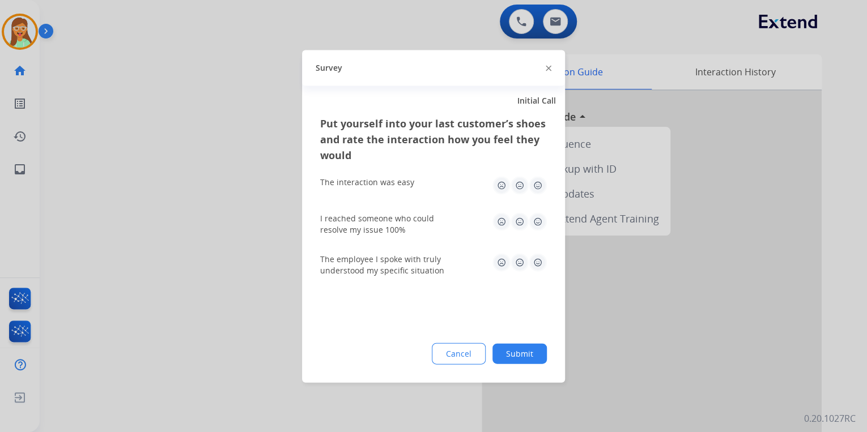
click at [548, 68] on img at bounding box center [549, 69] width 6 height 6
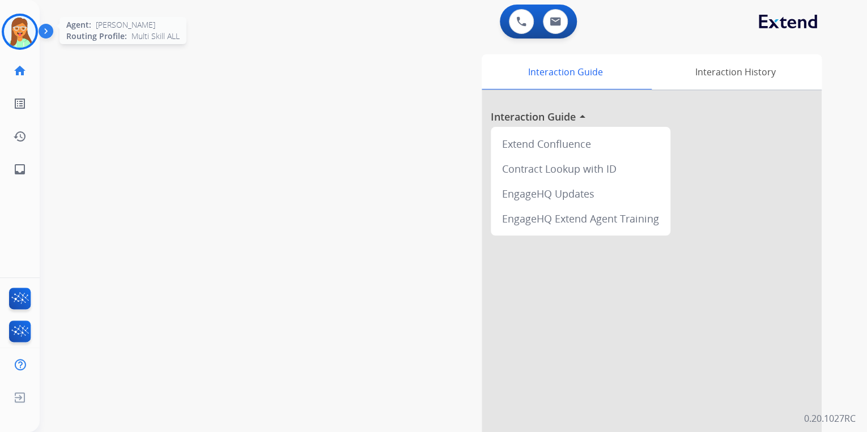
click at [14, 37] on img at bounding box center [20, 32] width 32 height 32
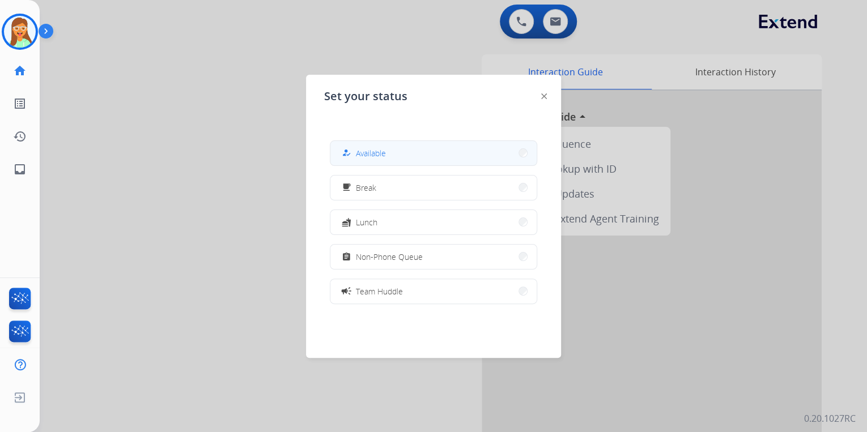
click at [460, 154] on button "how_to_reg Available" at bounding box center [433, 153] width 206 height 24
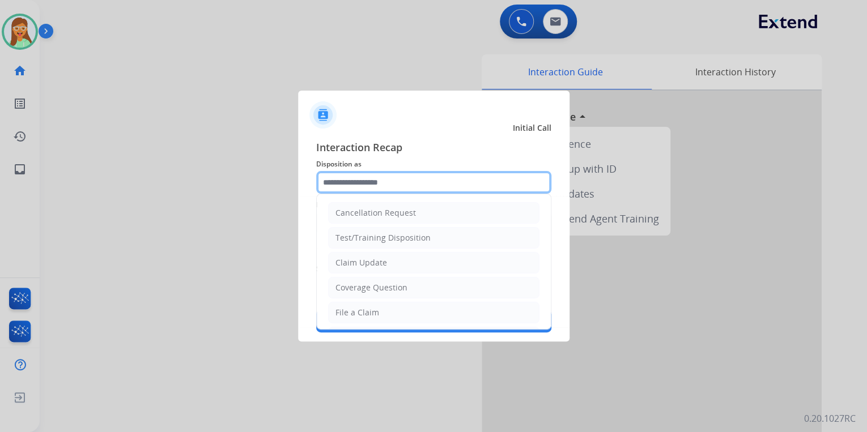
click at [444, 180] on input "text" at bounding box center [433, 182] width 235 height 23
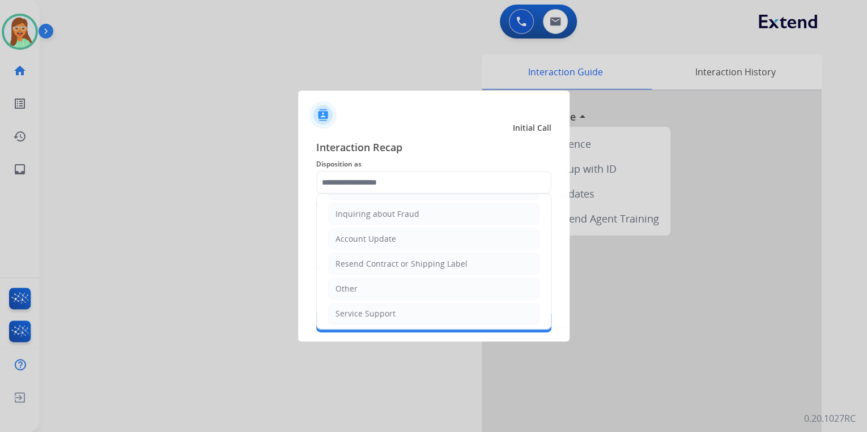
click at [408, 278] on li "Other" at bounding box center [433, 289] width 211 height 22
type input "*****"
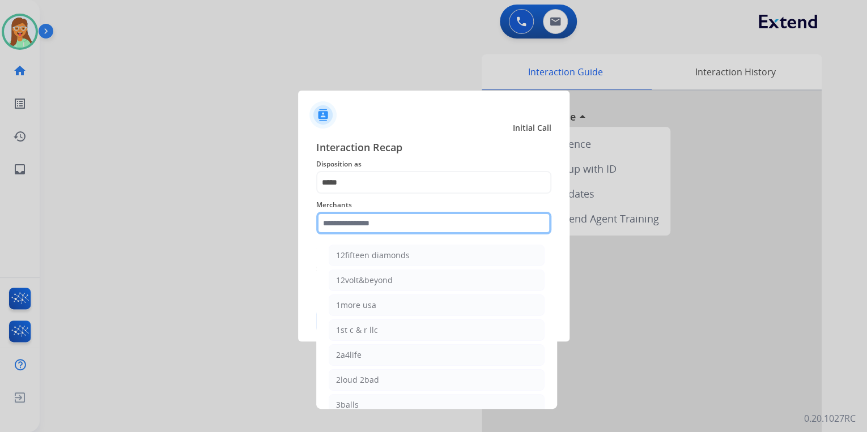
click at [377, 223] on input "text" at bounding box center [433, 223] width 235 height 23
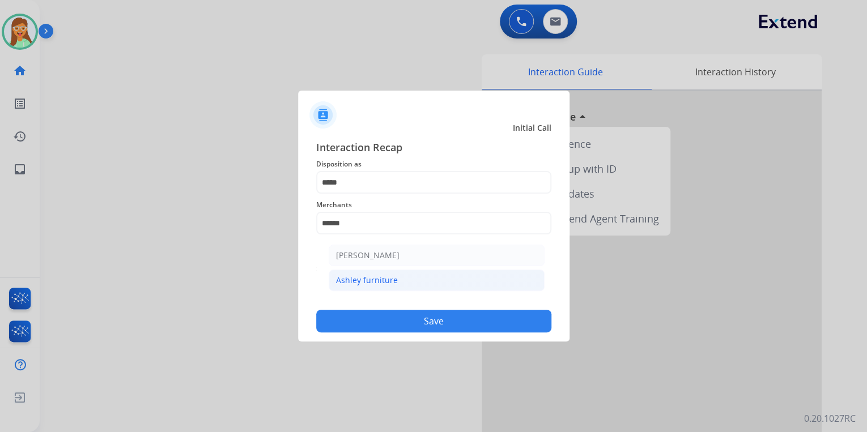
click at [405, 282] on li "Ashley furniture" at bounding box center [437, 281] width 216 height 22
type input "**********"
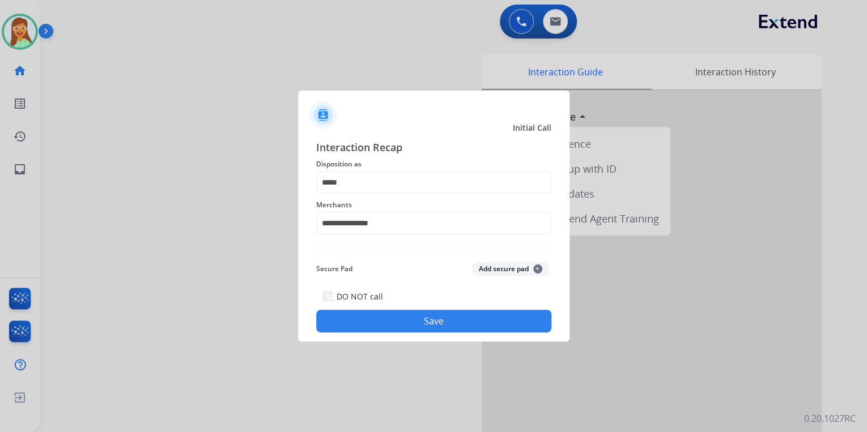
click at [446, 320] on button "Save" at bounding box center [433, 321] width 235 height 23
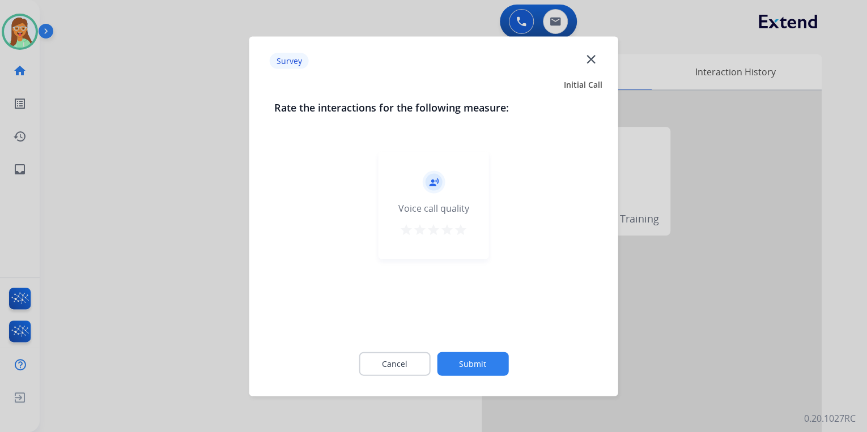
click at [465, 229] on mat-icon "star" at bounding box center [461, 230] width 14 height 14
click at [490, 361] on button "Submit" at bounding box center [472, 364] width 71 height 24
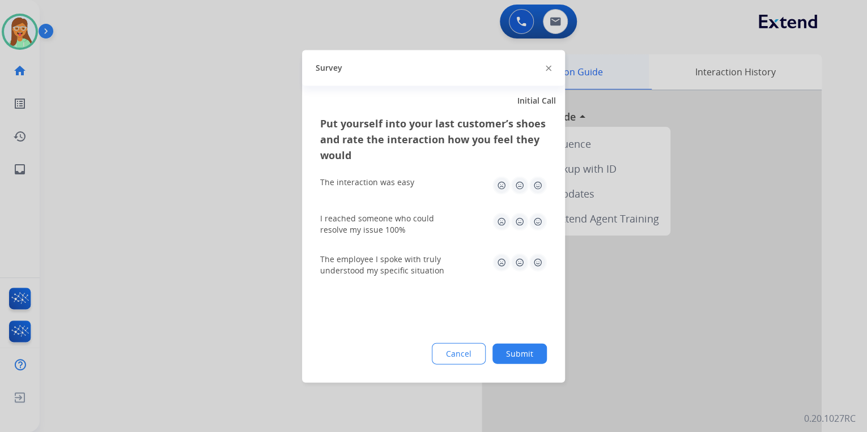
click at [549, 70] on img at bounding box center [549, 69] width 6 height 6
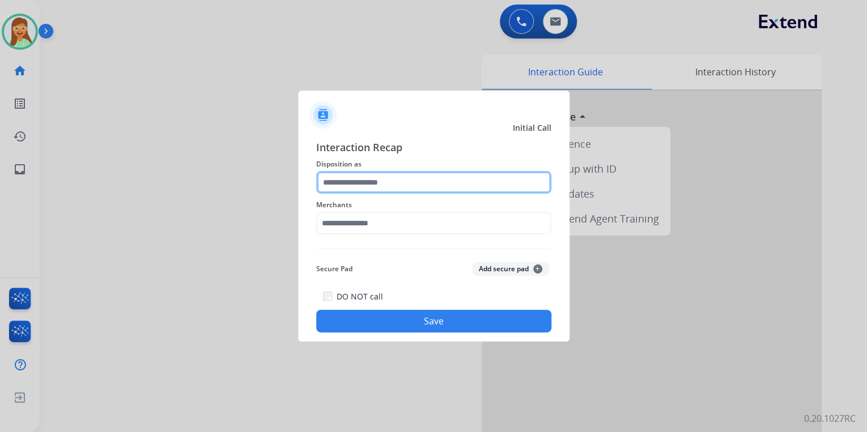
click at [356, 185] on input "text" at bounding box center [433, 182] width 235 height 23
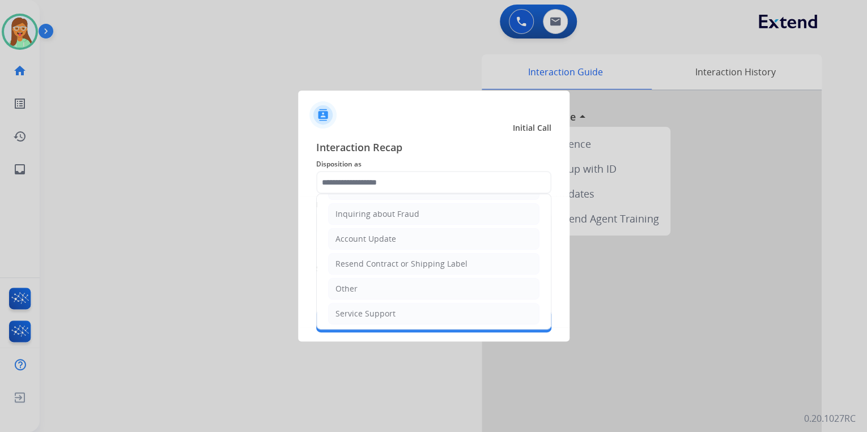
drag, startPoint x: 397, startPoint y: 291, endPoint x: 385, endPoint y: 214, distance: 78.5
click at [397, 291] on li "Other" at bounding box center [433, 289] width 211 height 22
type input "*****"
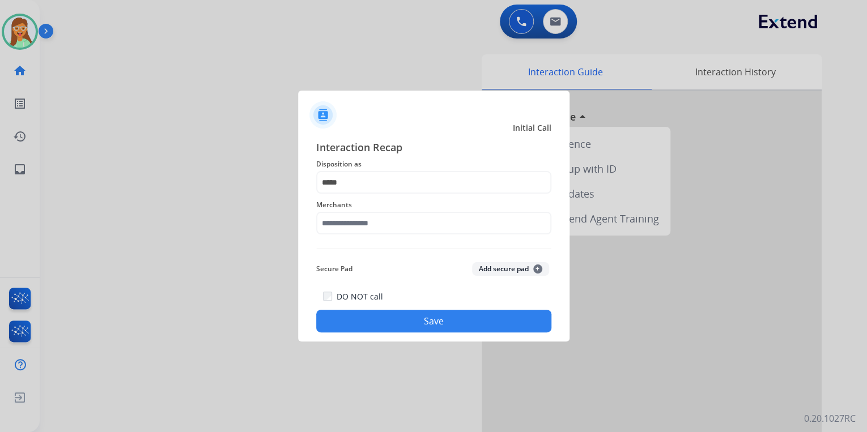
click at [386, 210] on span "Merchants" at bounding box center [433, 205] width 235 height 14
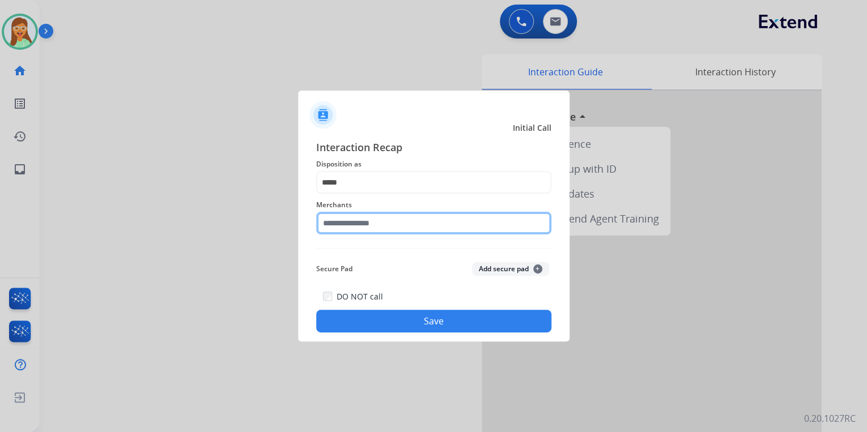
click at [396, 220] on input "text" at bounding box center [433, 223] width 235 height 23
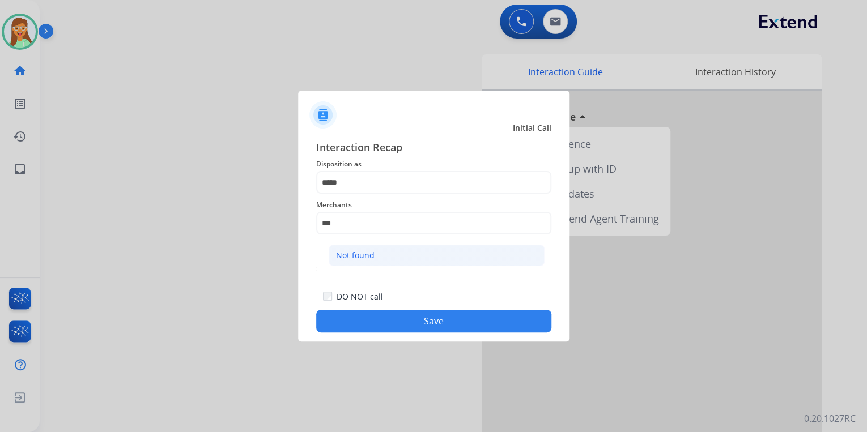
click at [473, 263] on li "Not found" at bounding box center [437, 256] width 216 height 22
type input "*********"
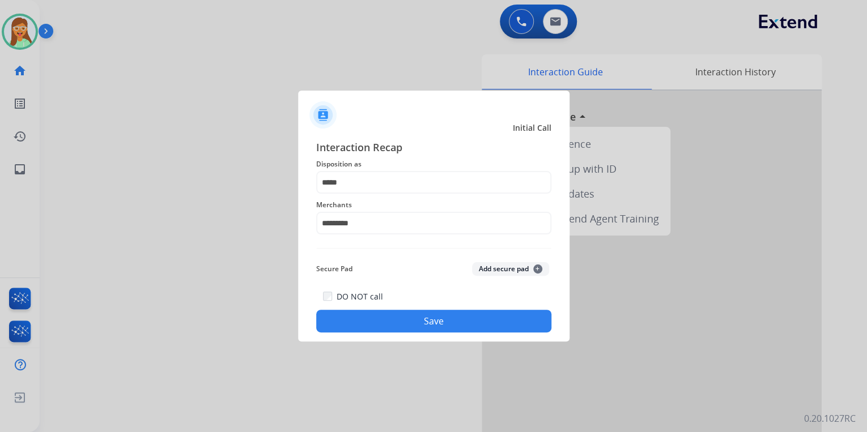
click at [461, 324] on button "Save" at bounding box center [433, 321] width 235 height 23
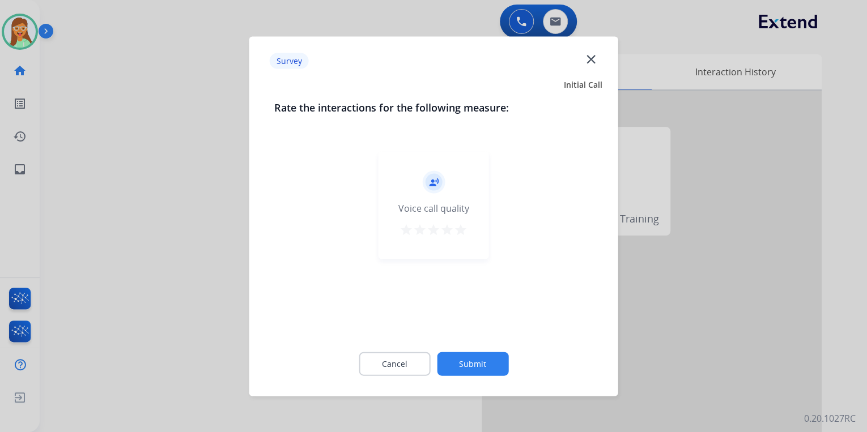
click at [592, 60] on mat-icon "close" at bounding box center [590, 59] width 15 height 15
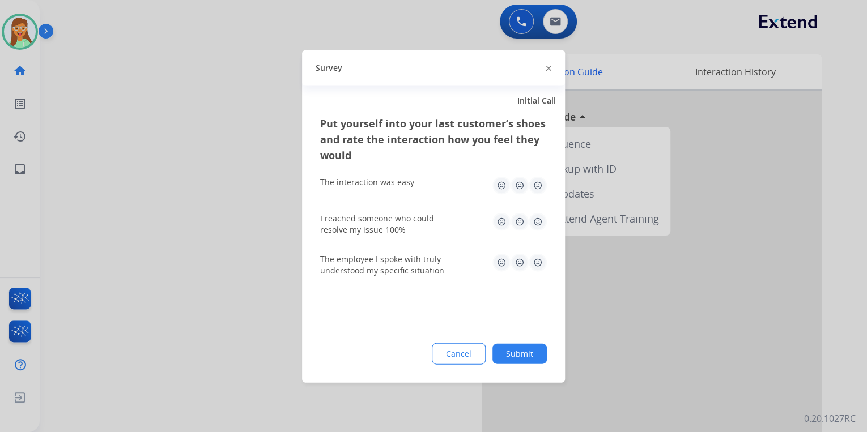
click at [549, 66] on img at bounding box center [549, 69] width 6 height 6
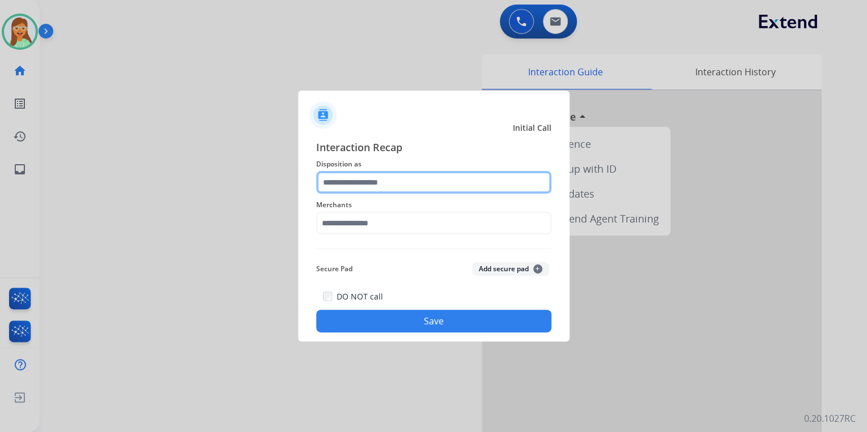
click at [417, 187] on input "text" at bounding box center [433, 182] width 235 height 23
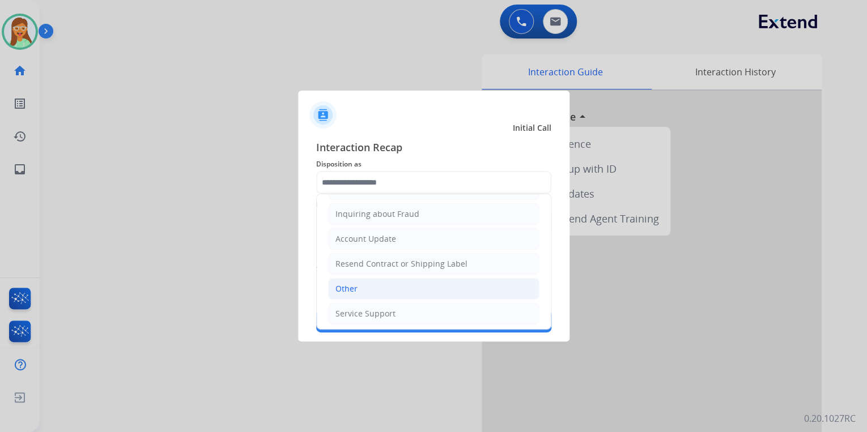
click at [372, 280] on li "Other" at bounding box center [433, 289] width 211 height 22
type input "*****"
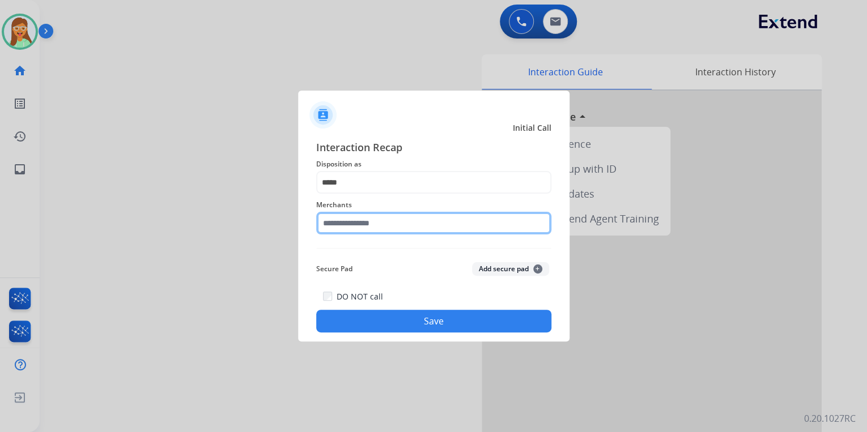
click at [363, 215] on input "text" at bounding box center [433, 223] width 235 height 23
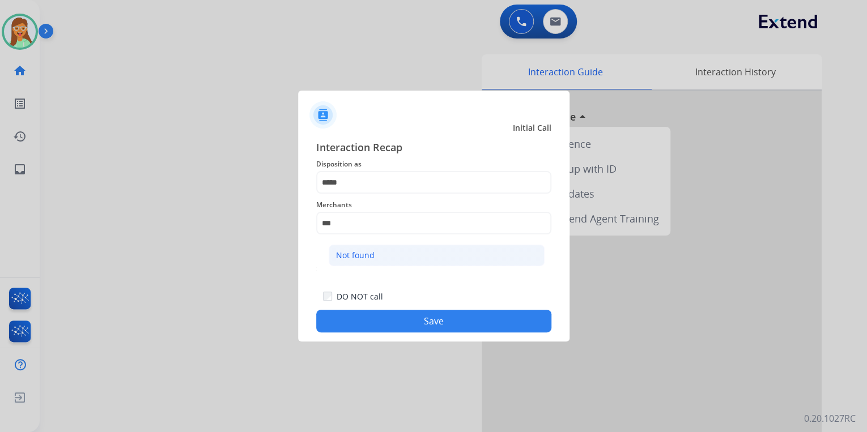
click at [377, 249] on li "Not found" at bounding box center [437, 256] width 216 height 22
type input "*********"
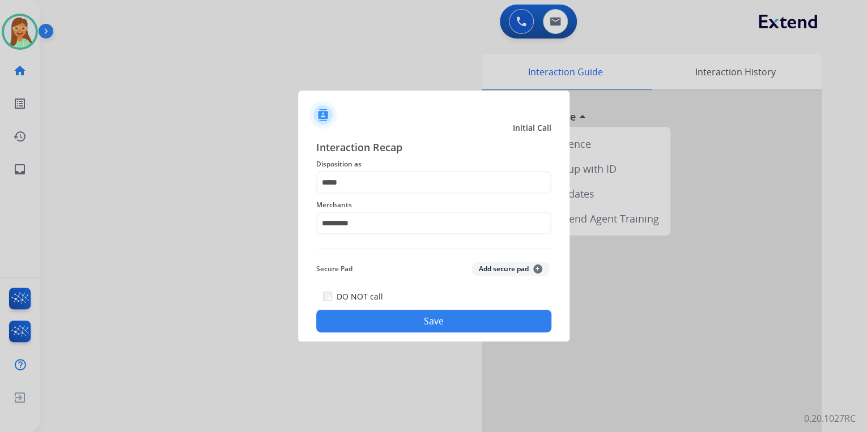
click at [430, 319] on button "Save" at bounding box center [433, 321] width 235 height 23
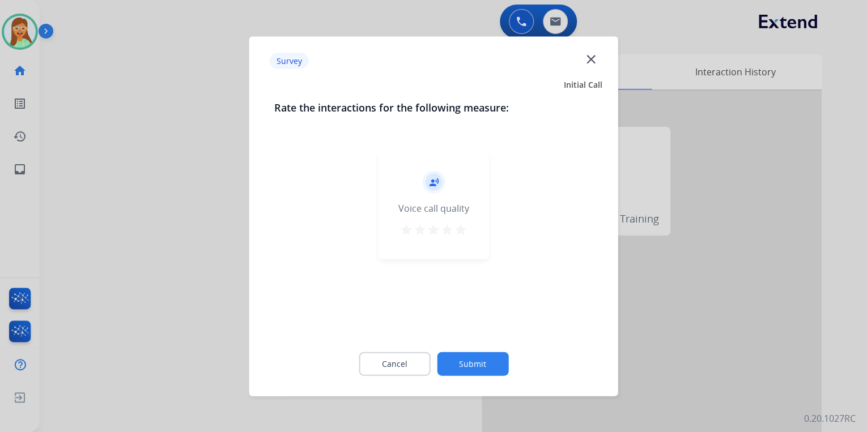
click at [463, 230] on mat-icon "star" at bounding box center [461, 230] width 14 height 14
click at [469, 353] on button "Submit" at bounding box center [472, 364] width 71 height 24
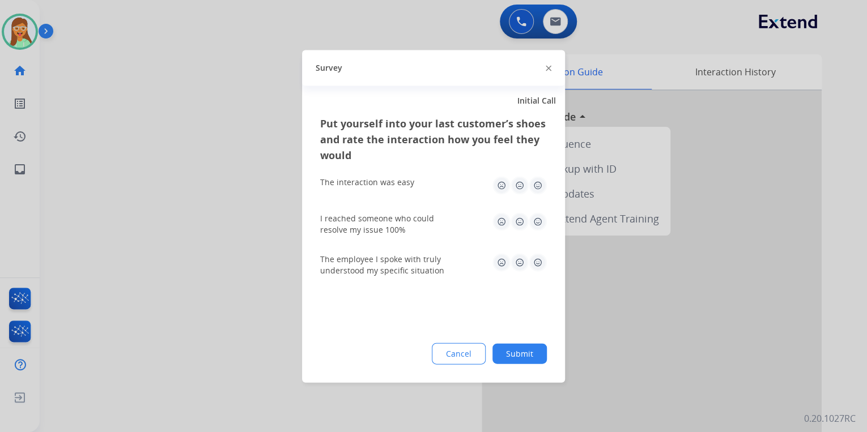
click at [549, 71] on div at bounding box center [549, 68] width 6 height 14
click at [549, 66] on img at bounding box center [549, 69] width 6 height 6
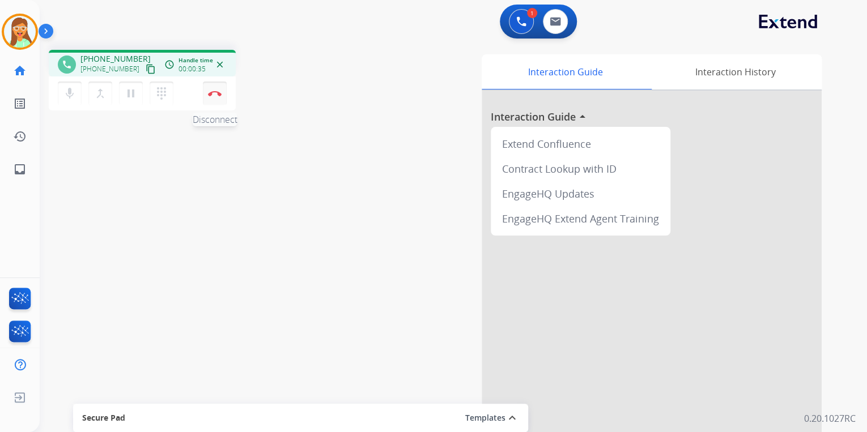
click at [213, 85] on button "Disconnect" at bounding box center [215, 94] width 24 height 24
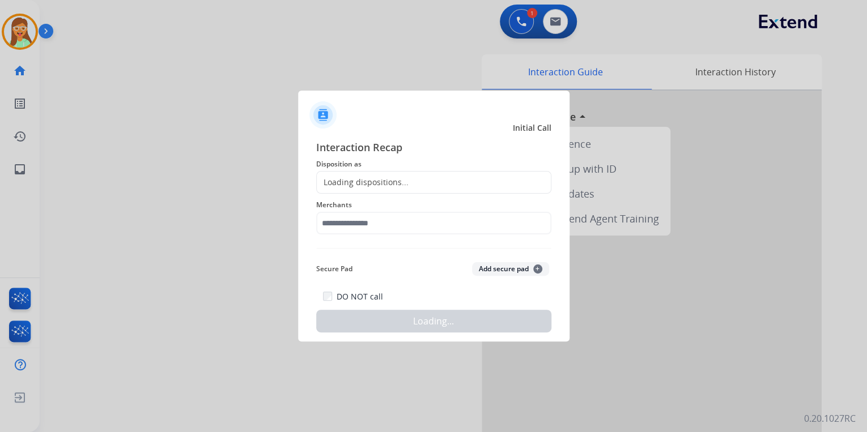
click at [395, 182] on div "Loading dispositions..." at bounding box center [363, 182] width 92 height 11
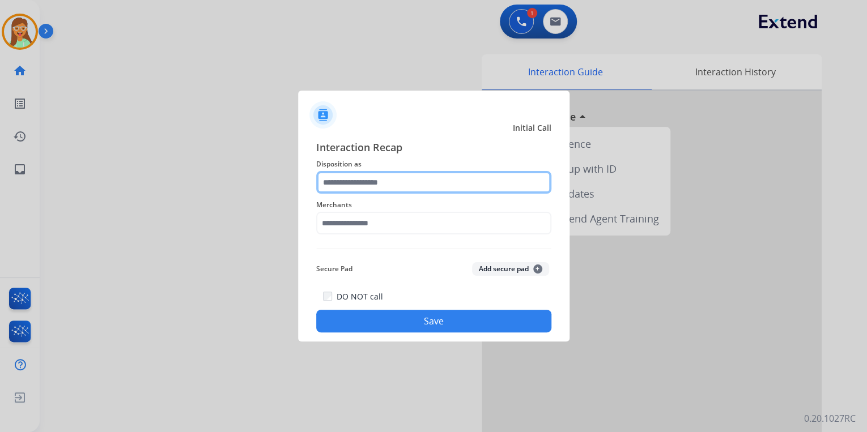
click at [390, 180] on input "text" at bounding box center [433, 182] width 235 height 23
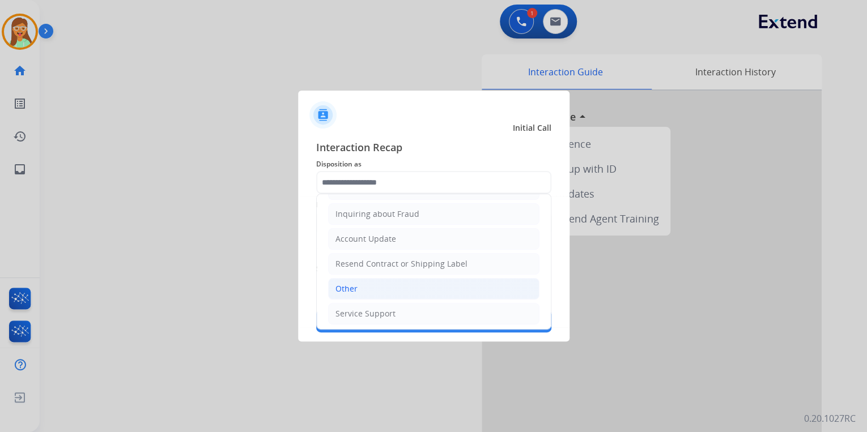
click at [384, 287] on li "Other" at bounding box center [433, 289] width 211 height 22
type input "*****"
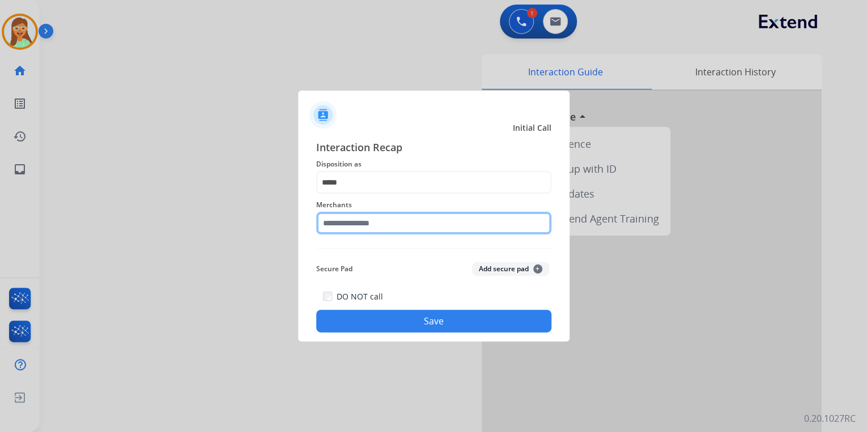
click at [383, 222] on input "text" at bounding box center [433, 223] width 235 height 23
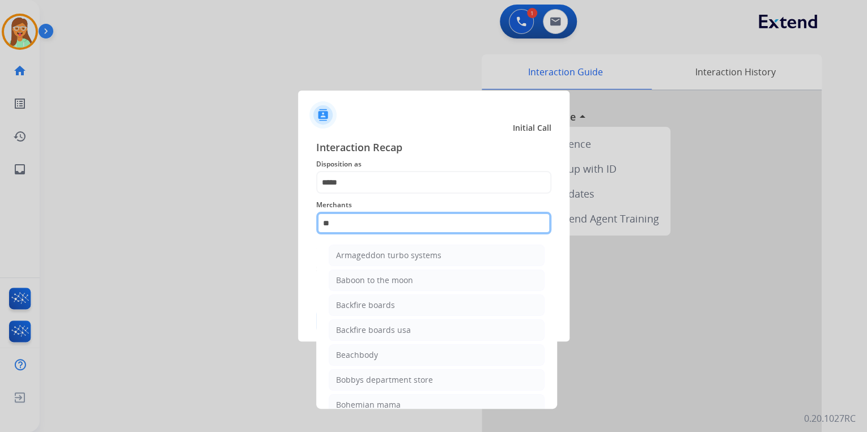
type input "*"
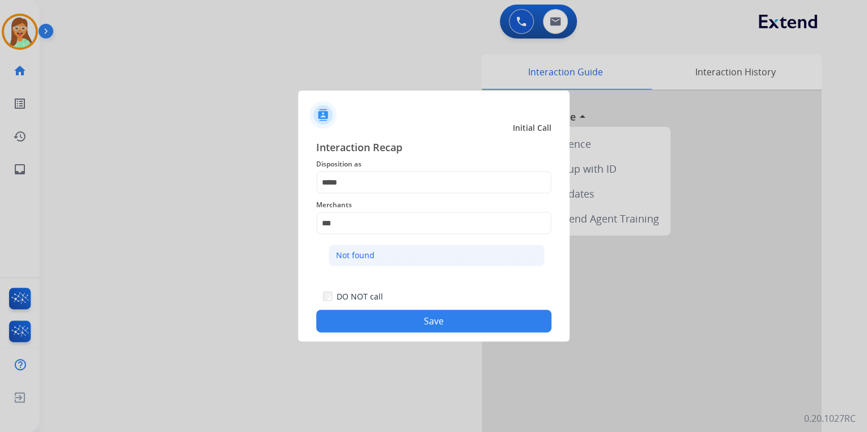
click at [389, 262] on li "Not found" at bounding box center [437, 256] width 216 height 22
type input "*********"
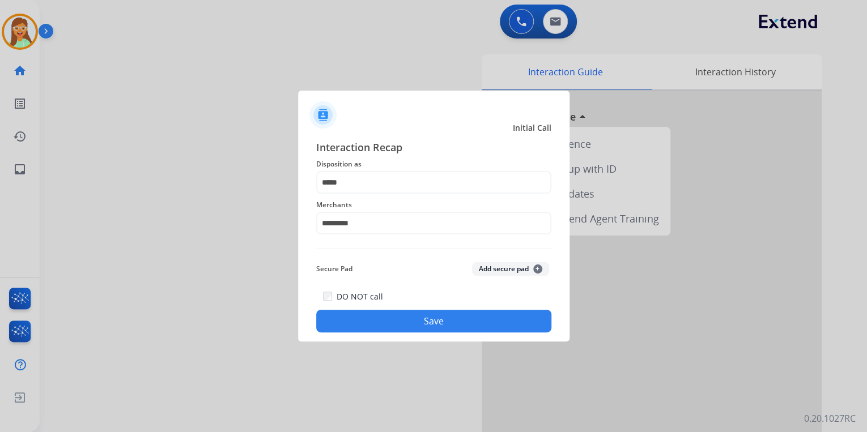
click at [430, 319] on button "Save" at bounding box center [433, 321] width 235 height 23
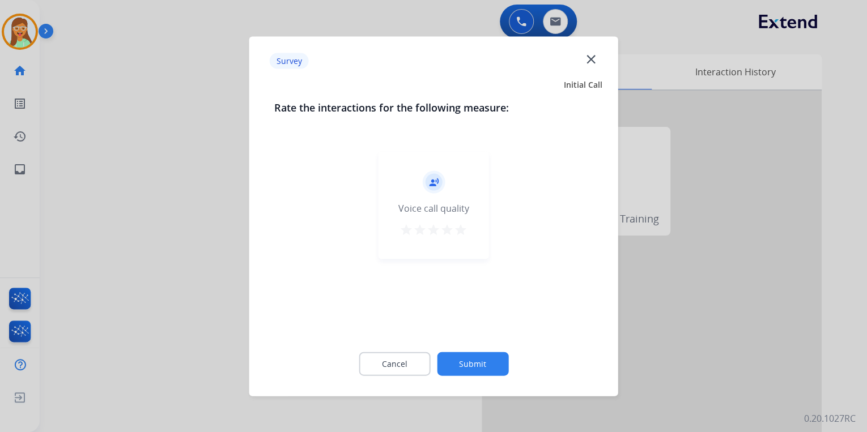
click at [457, 234] on mat-icon "star" at bounding box center [461, 230] width 14 height 14
click at [487, 361] on button "Submit" at bounding box center [472, 364] width 71 height 24
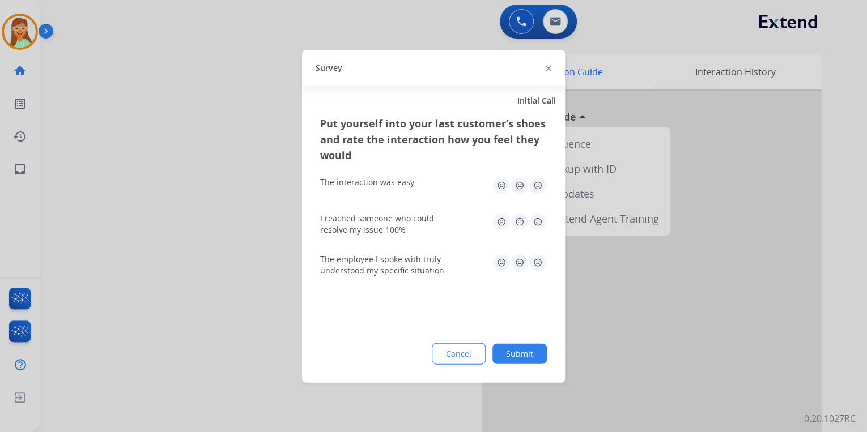
click at [546, 67] on img at bounding box center [549, 69] width 6 height 6
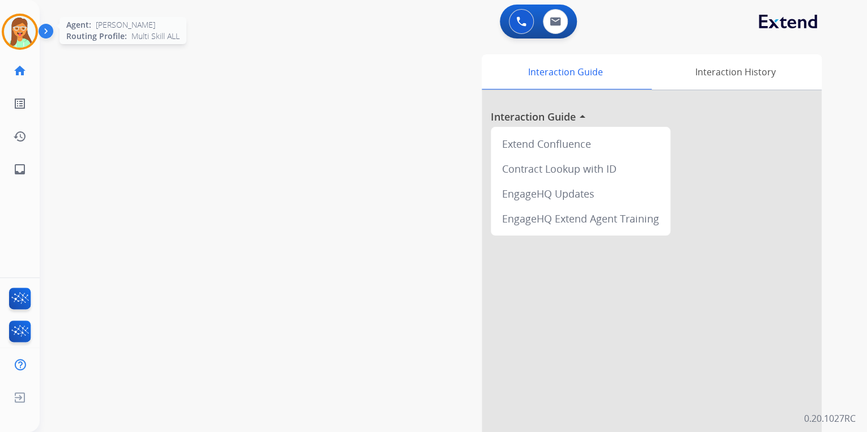
click at [18, 30] on img at bounding box center [20, 32] width 32 height 32
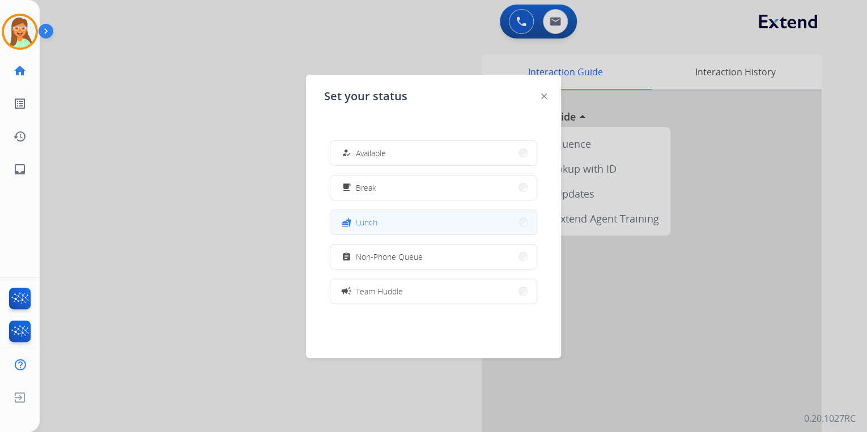
click at [385, 213] on button "fastfood Lunch" at bounding box center [433, 222] width 206 height 24
